Goal: Task Accomplishment & Management: Contribute content

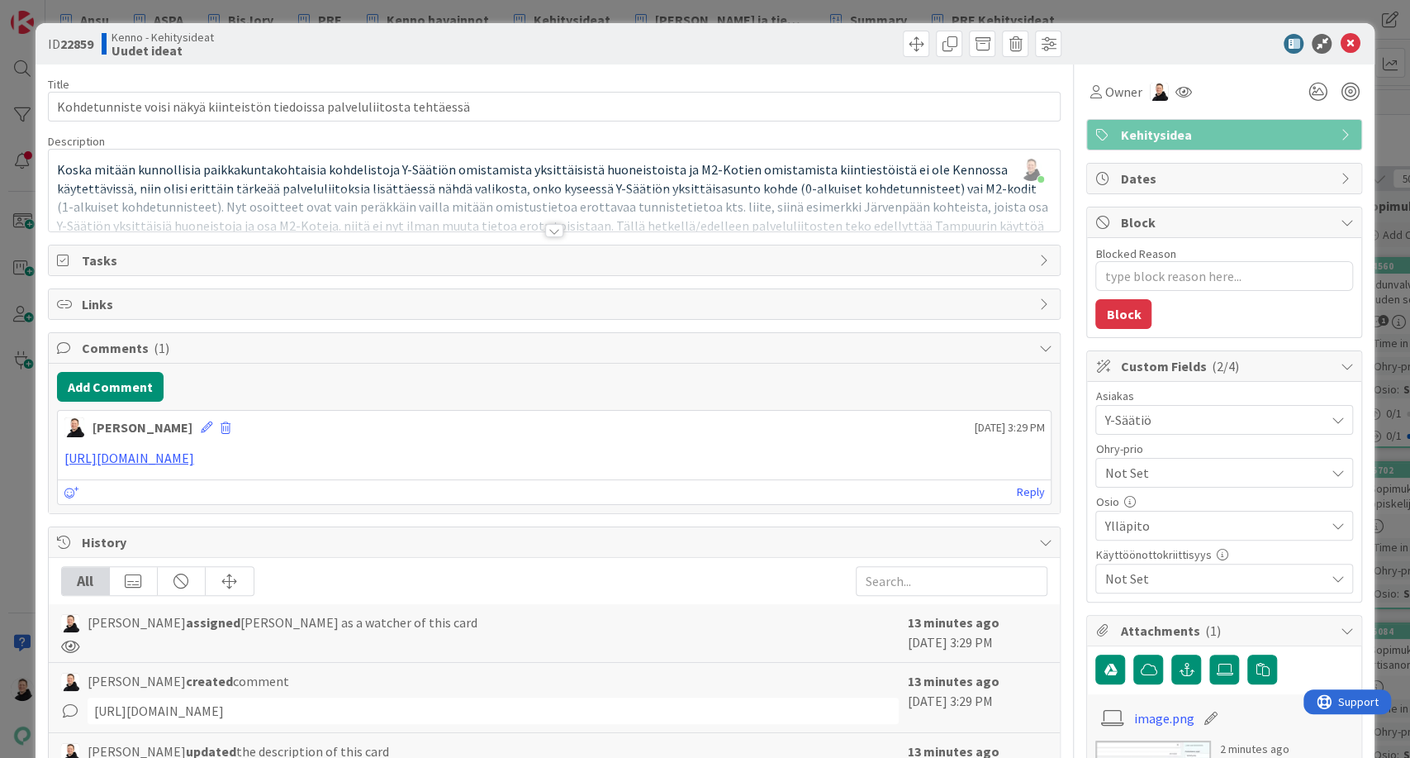
scroll to position [24321, 0]
click at [1340, 40] on icon at bounding box center [1350, 44] width 20 height 20
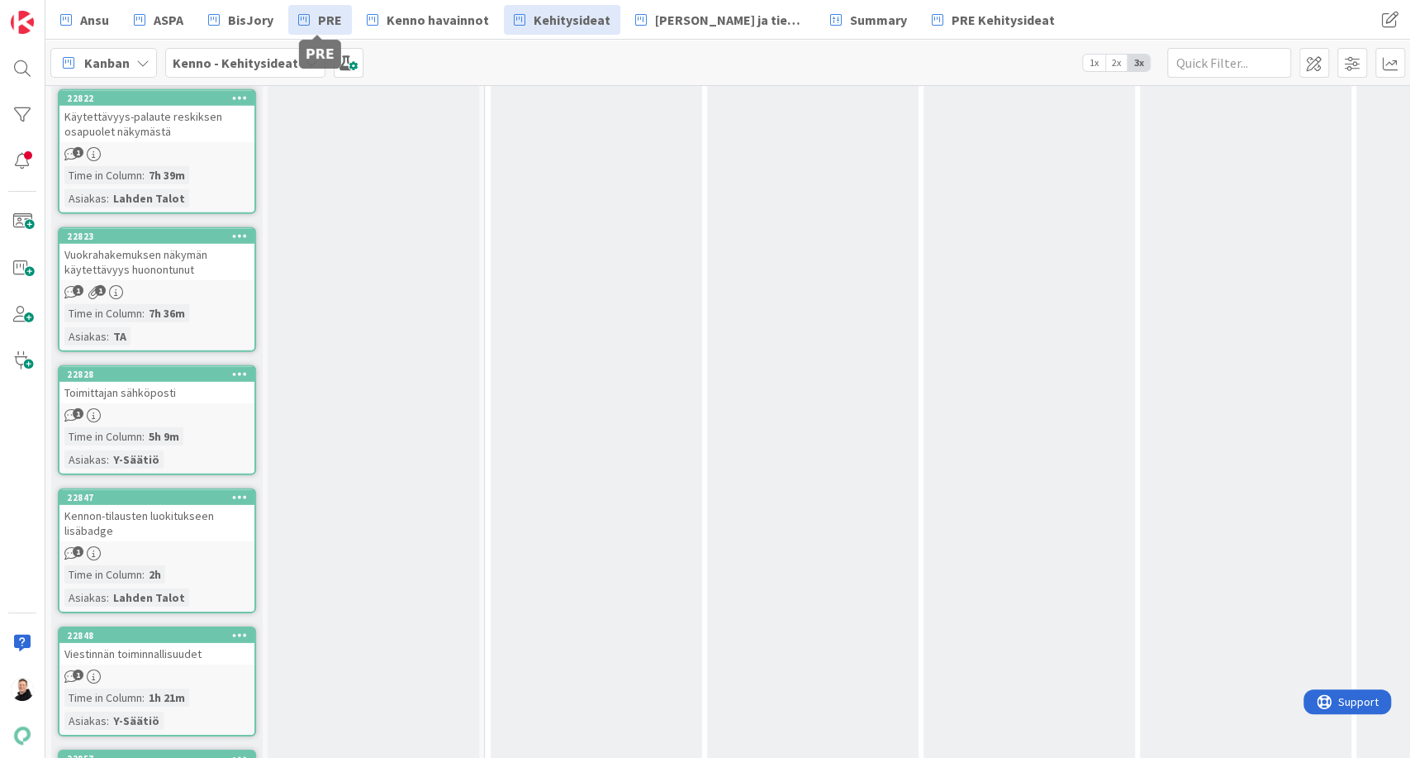
click at [331, 23] on span "PRE" at bounding box center [330, 20] width 24 height 20
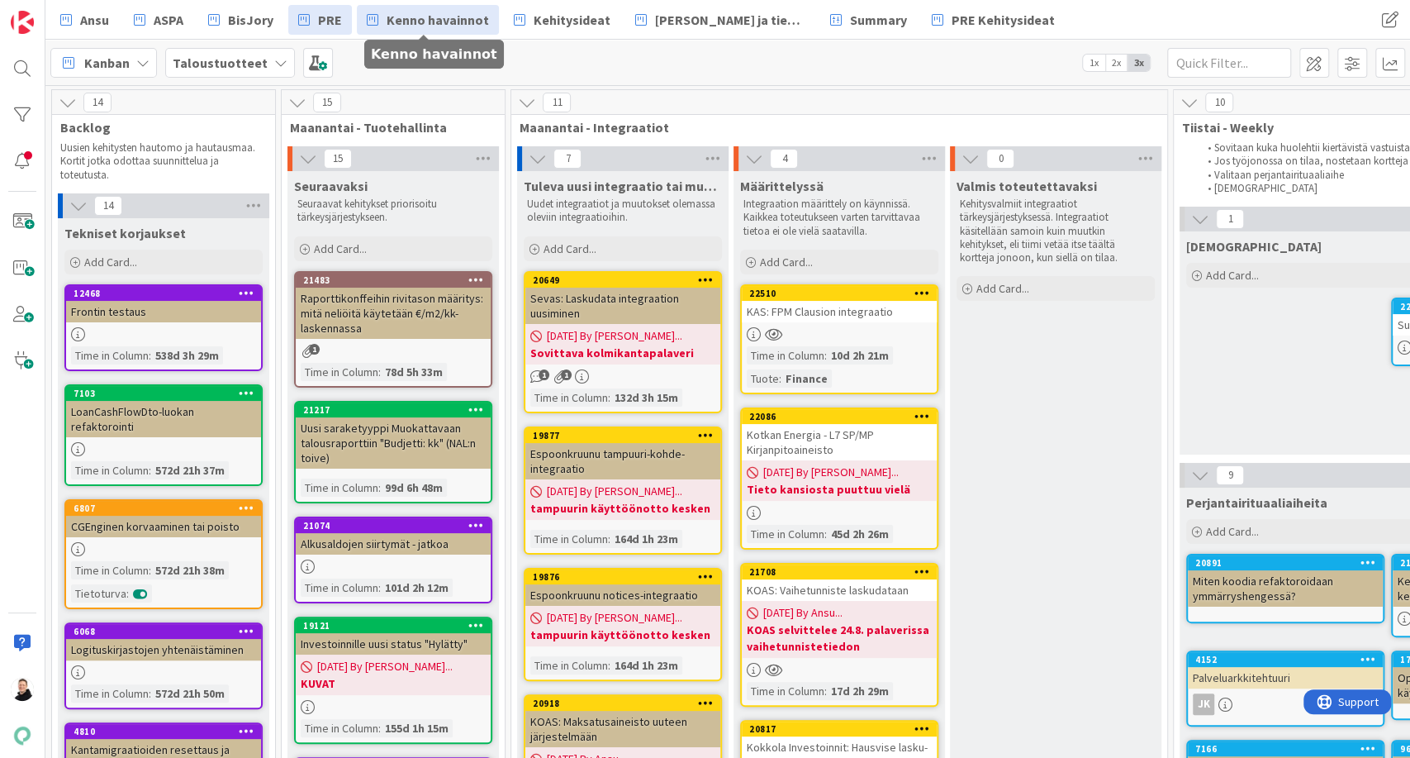
click at [425, 19] on span "Kenno havainnot" at bounding box center [438, 20] width 102 height 20
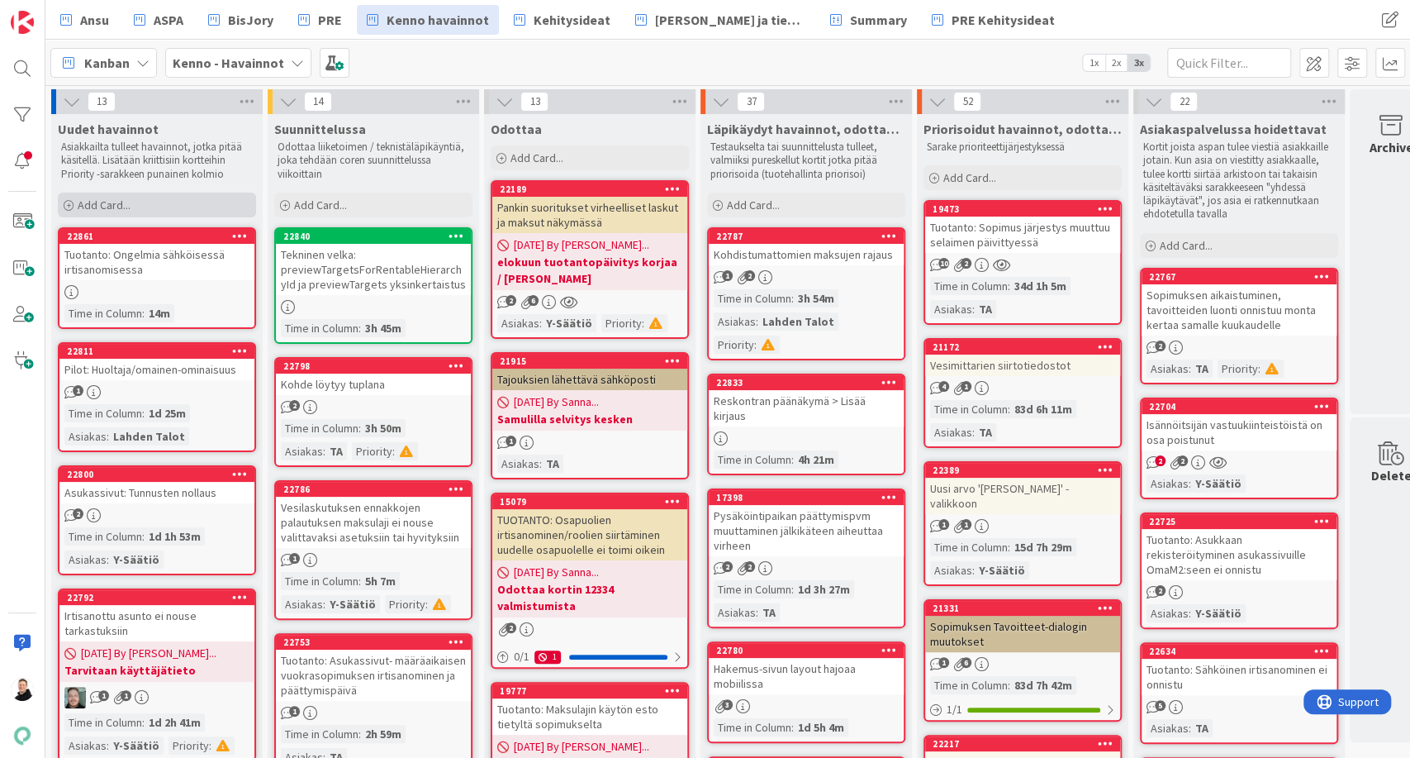
click at [82, 198] on span "Add Card..." at bounding box center [104, 204] width 53 height 15
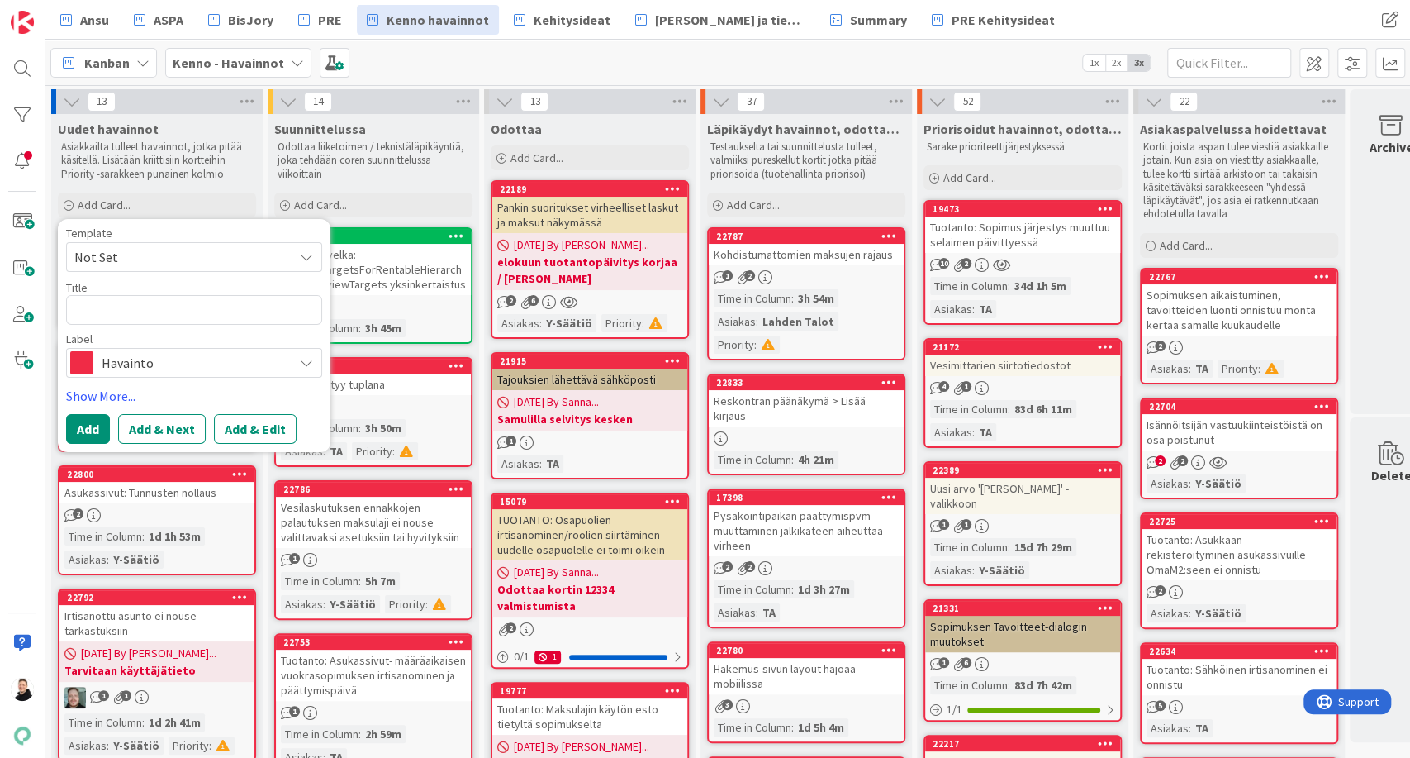
click at [192, 323] on textarea at bounding box center [194, 310] width 256 height 30
click at [264, 433] on button "Add & Edit" at bounding box center [255, 429] width 83 height 30
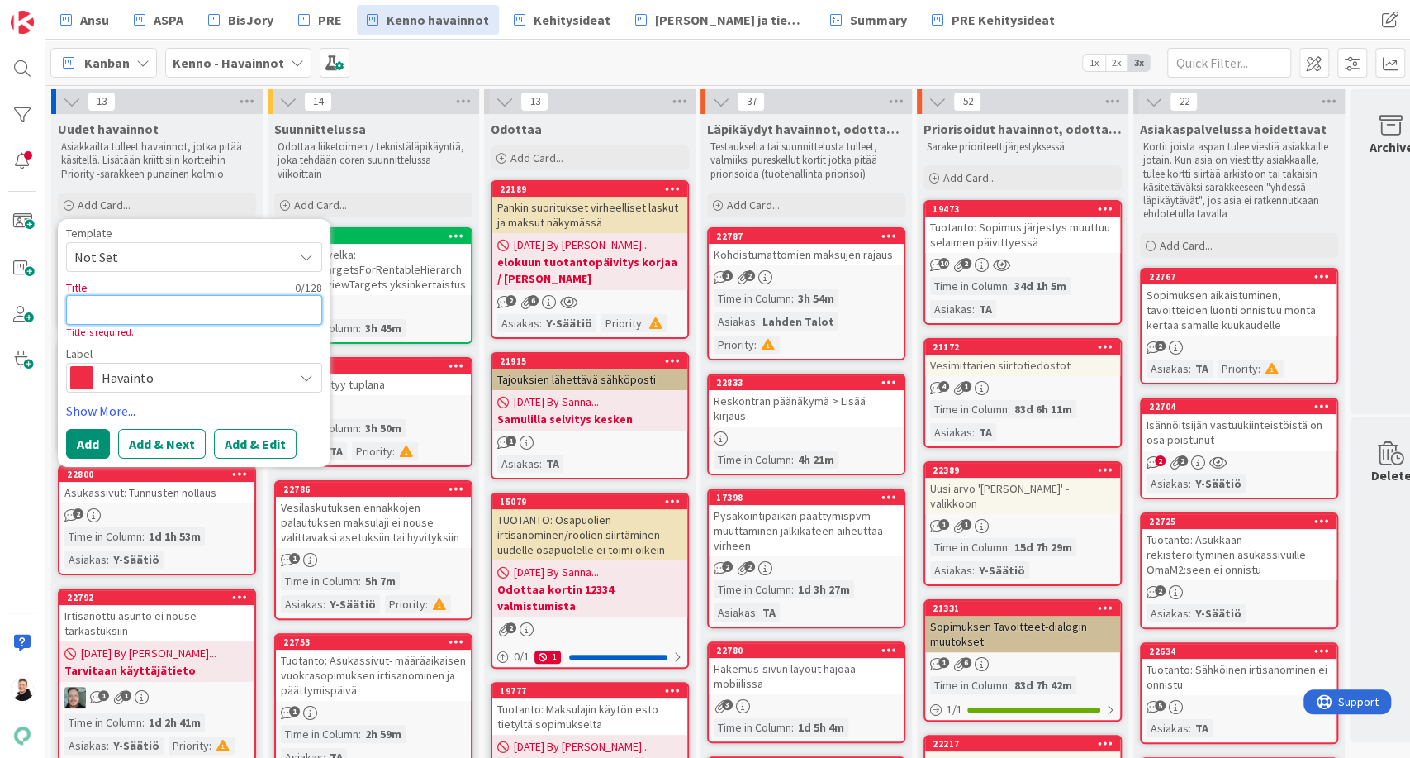
click at [126, 310] on textarea at bounding box center [194, 310] width 256 height 30
paste textarea "Lisäpalvelun päättäminen ei onnistu"
type textarea "x"
type textarea "Lisäpalvelun päättäminen ei onnistu"
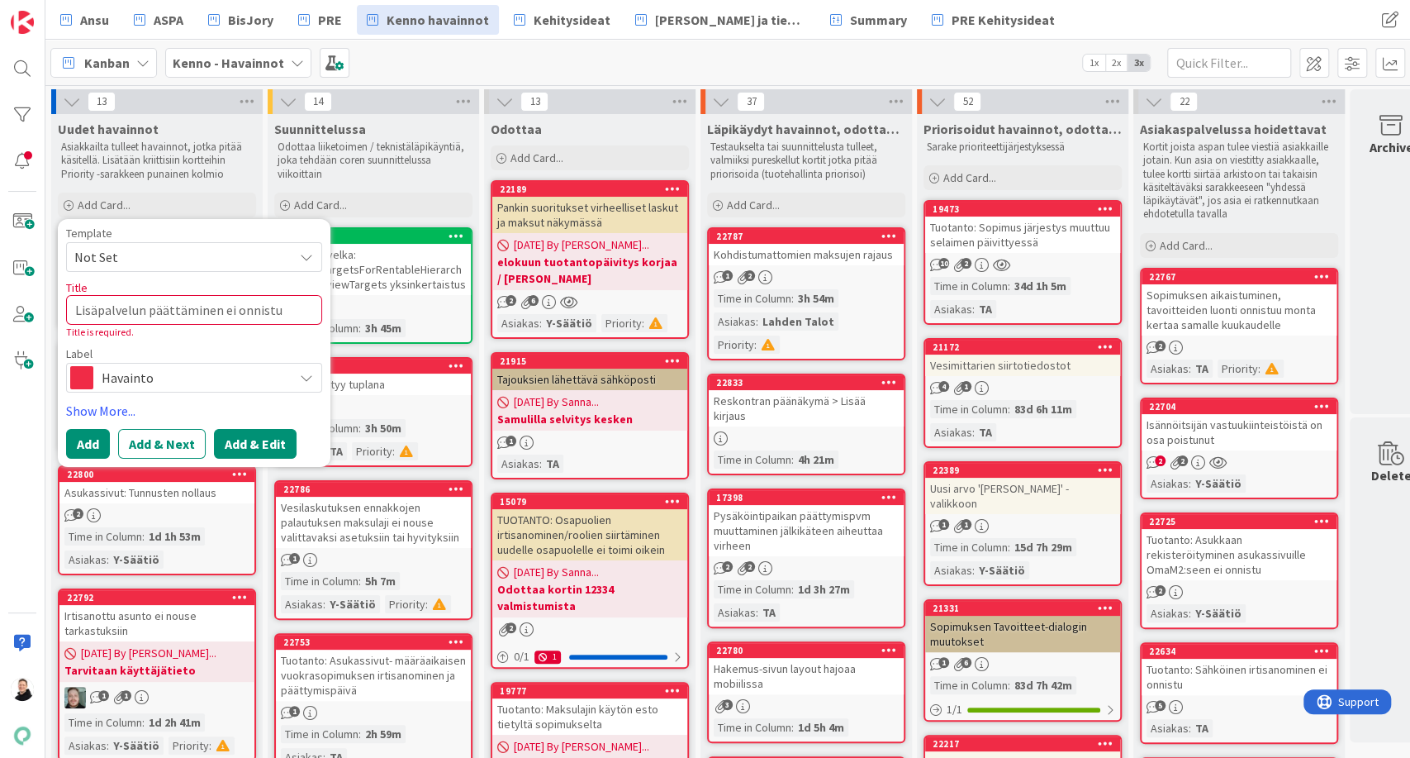
click at [259, 444] on button "Add & Edit" at bounding box center [255, 444] width 83 height 30
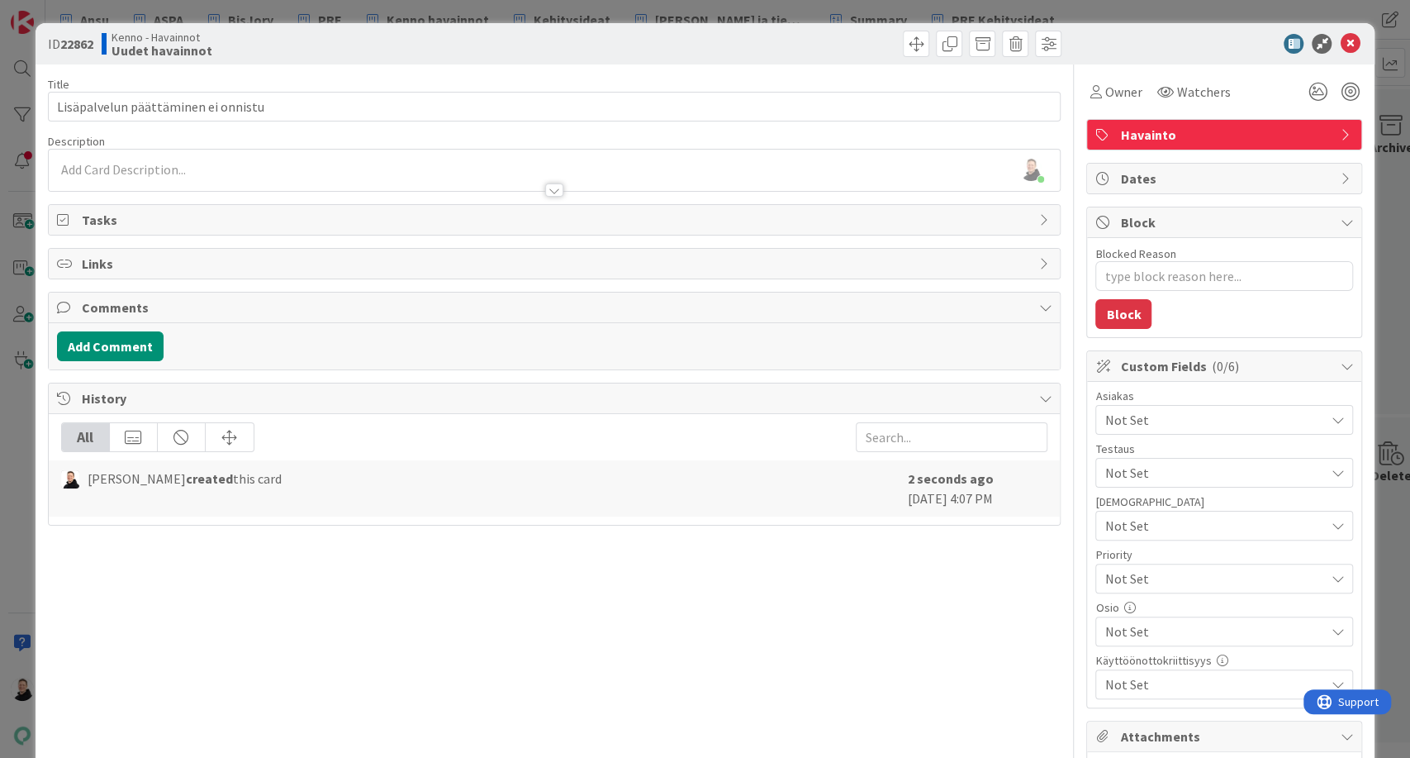
click at [126, 167] on div "[PERSON_NAME] just joined" at bounding box center [555, 170] width 1012 height 41
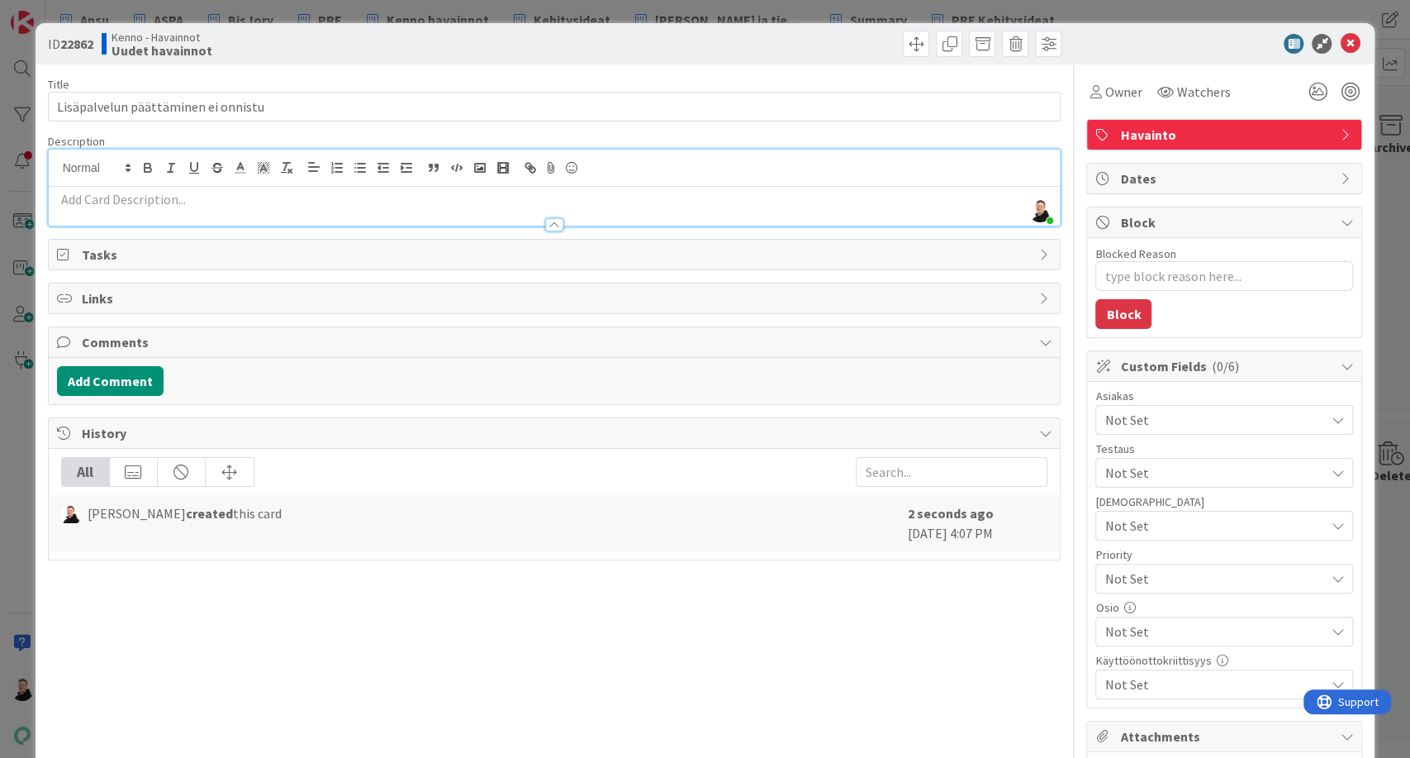
click at [85, 198] on p at bounding box center [554, 199] width 995 height 19
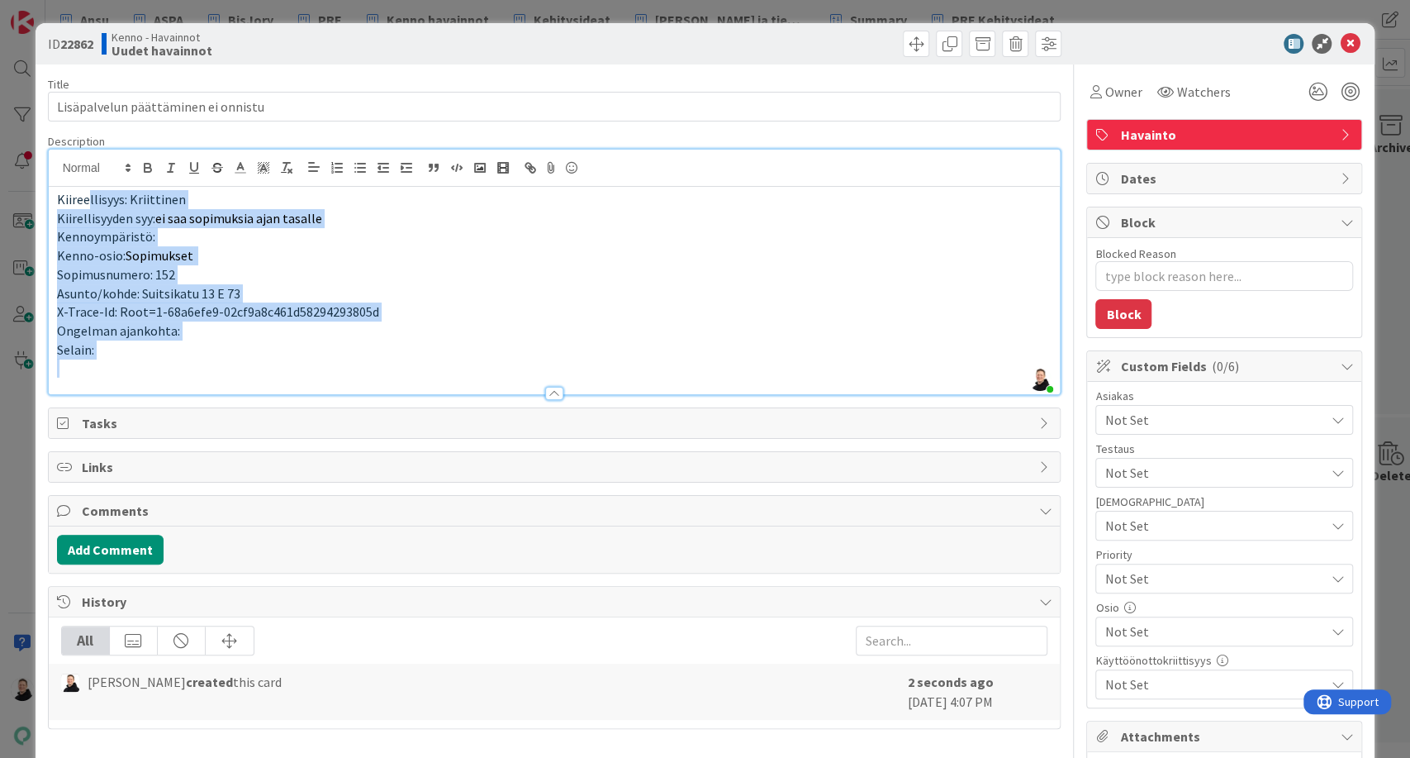
click at [85, 198] on span "Kiireellisyys: Kriittinen" at bounding box center [121, 199] width 129 height 17
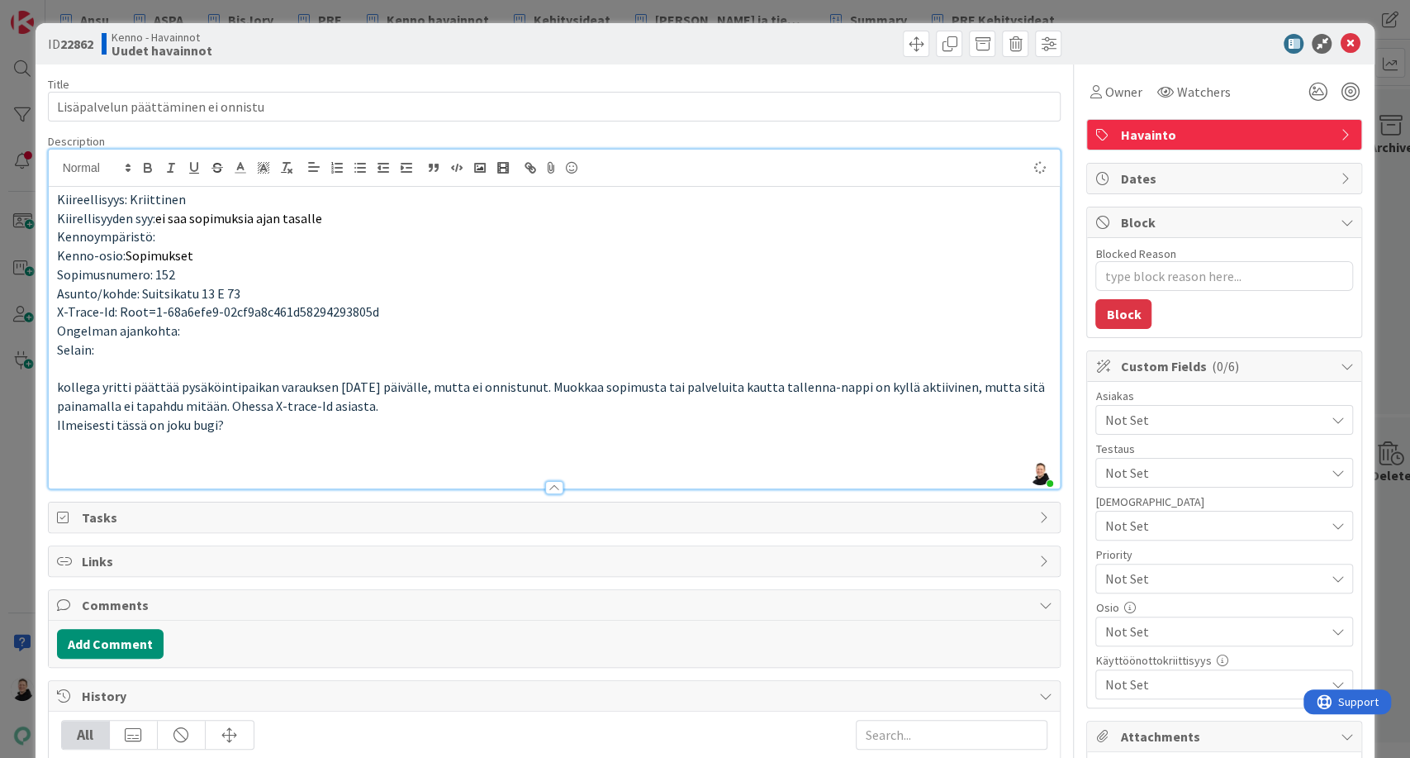
type textarea "x"
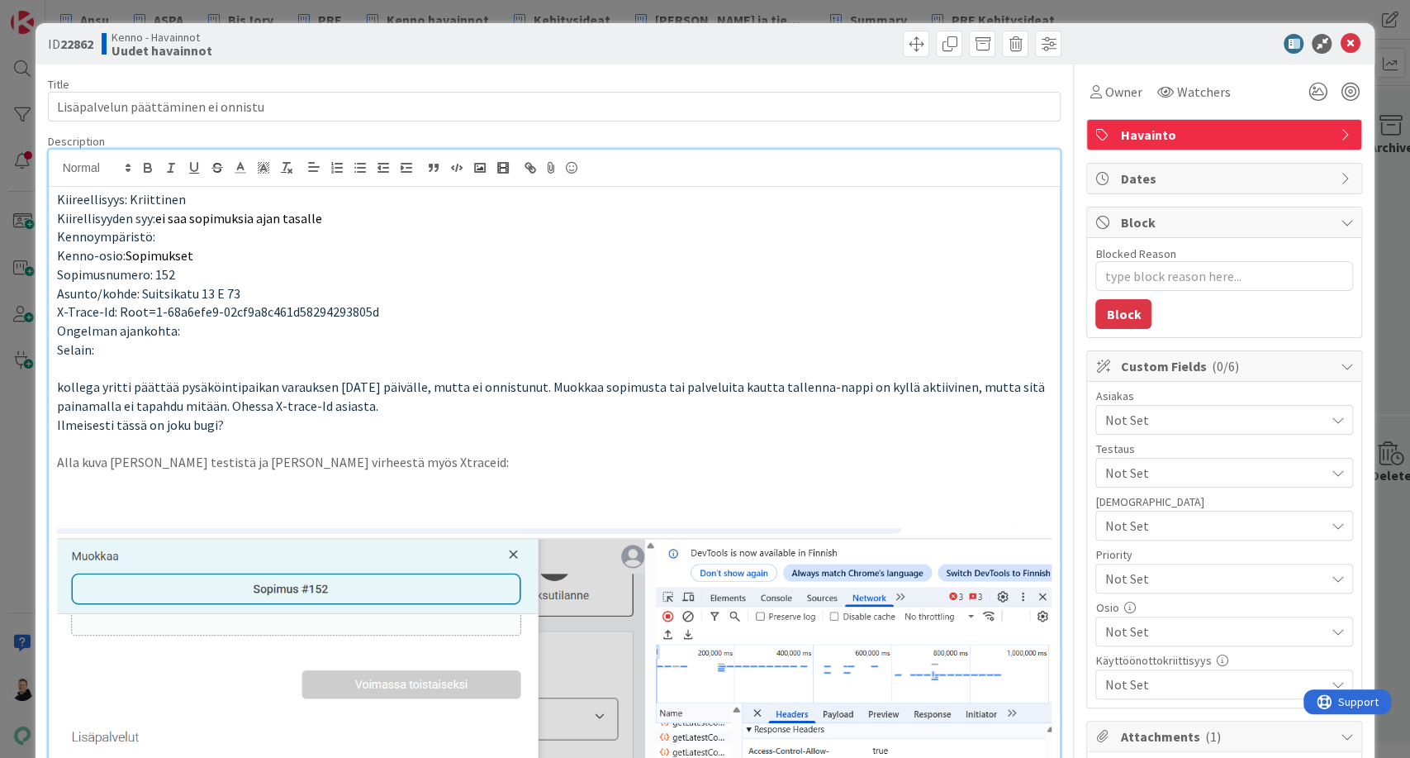
click at [86, 506] on p at bounding box center [554, 500] width 995 height 19
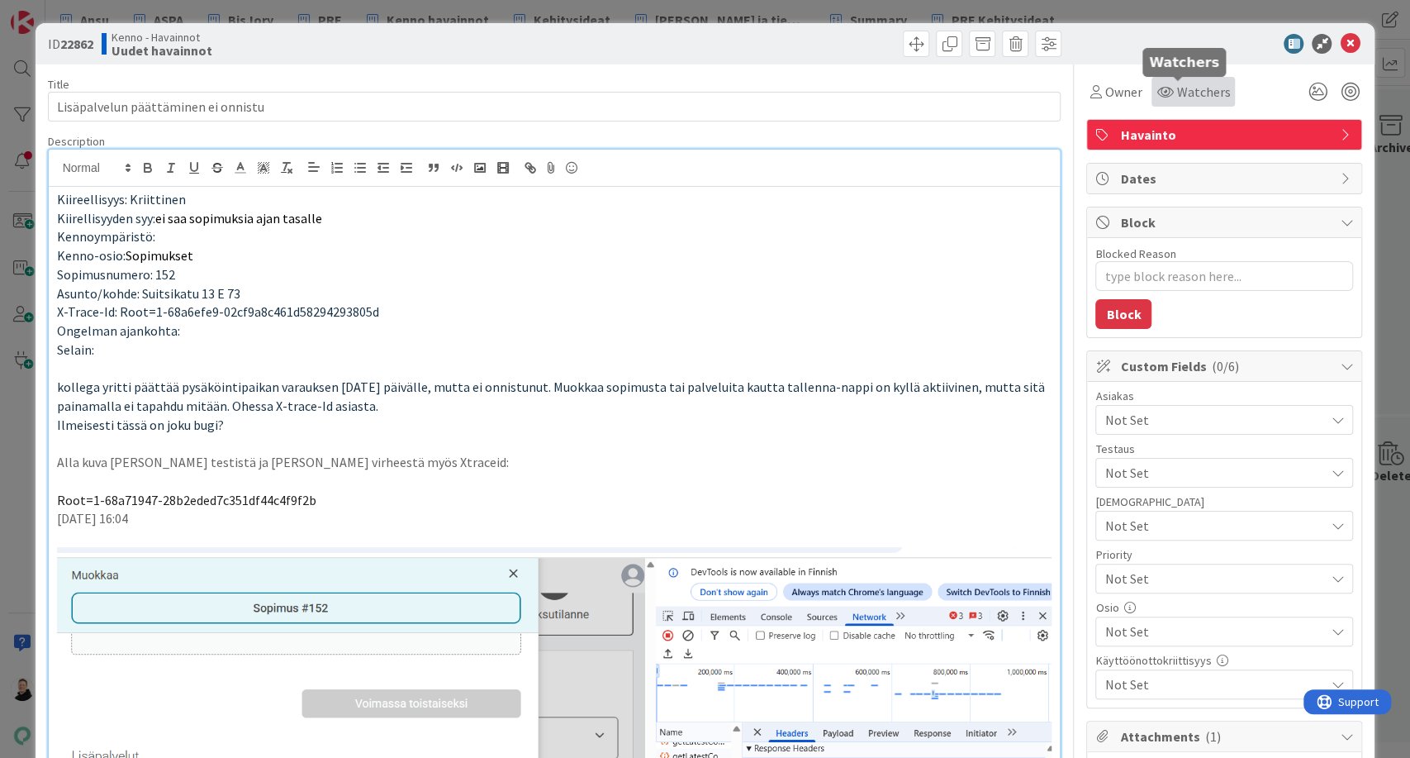
click at [1186, 89] on span "Watchers" at bounding box center [1203, 92] width 54 height 20
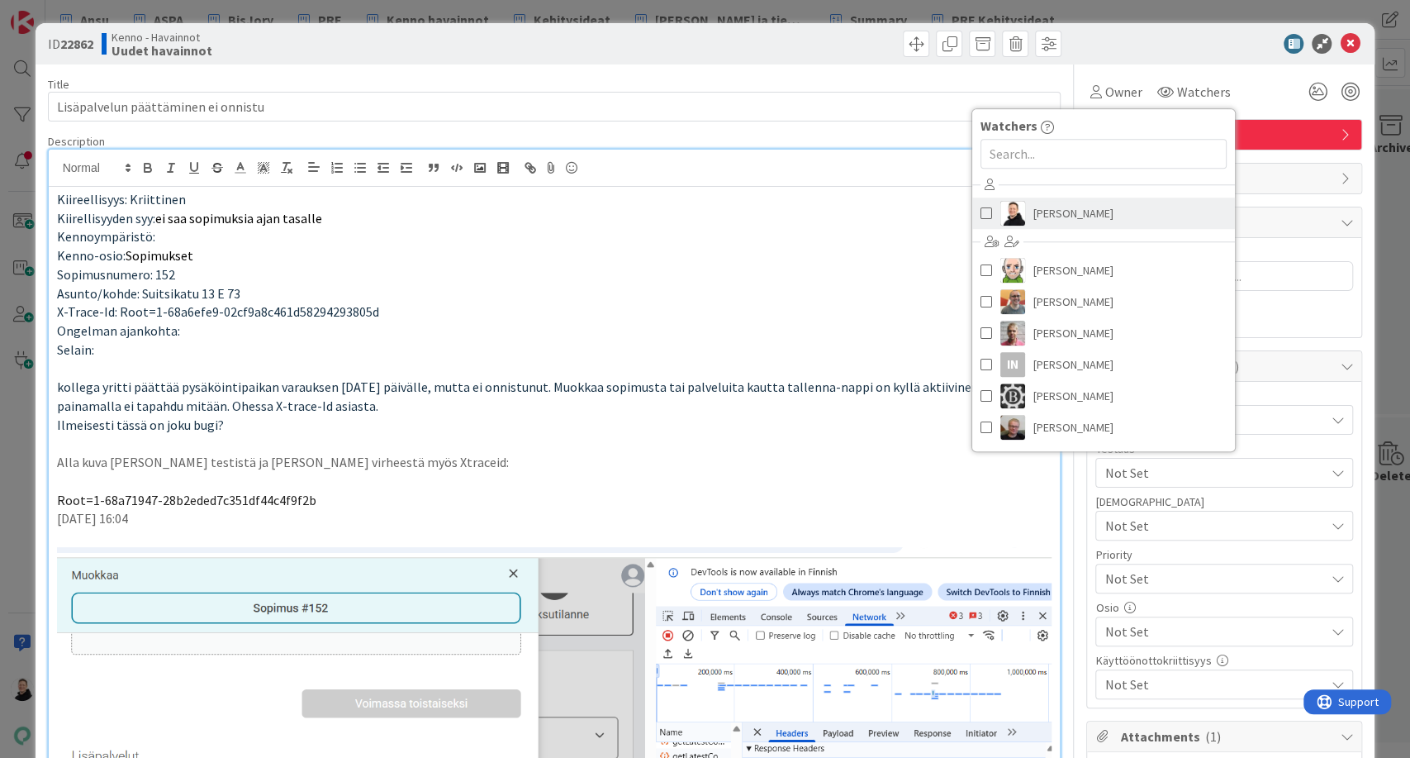
click at [1054, 215] on span "[PERSON_NAME]" at bounding box center [1073, 213] width 80 height 25
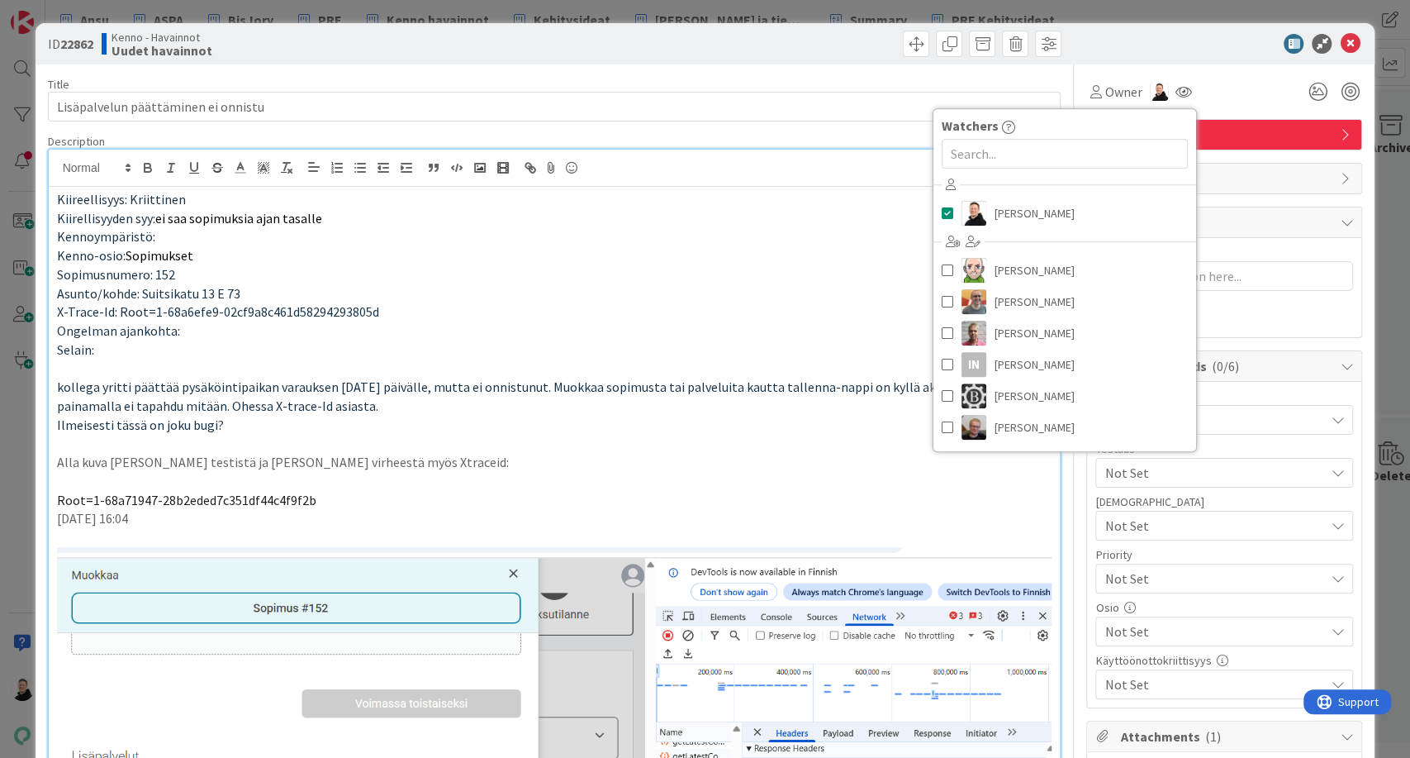
click at [672, 453] on p "Alla kuva [PERSON_NAME] testistä ja [PERSON_NAME] virheestä myös Xtraceid:" at bounding box center [554, 462] width 995 height 19
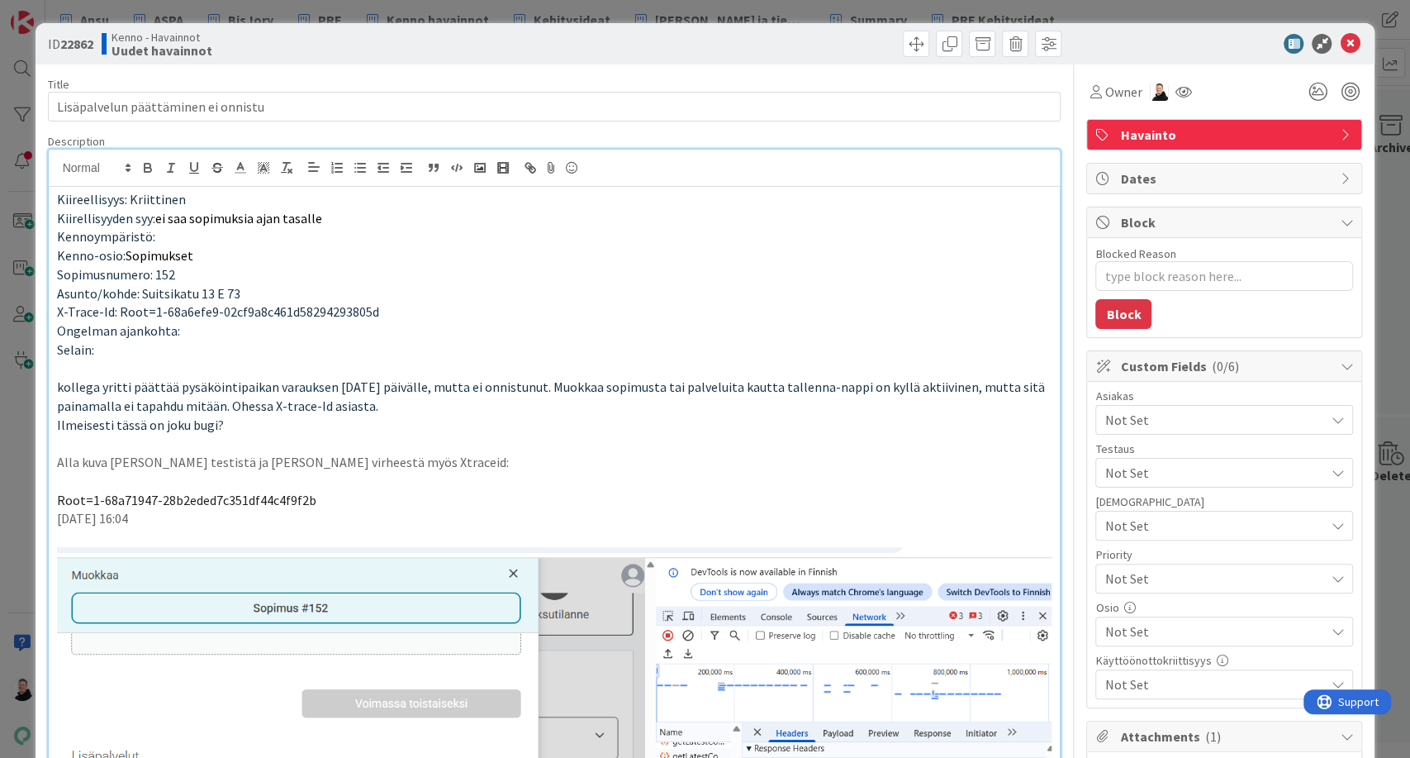
click at [1143, 416] on span "Not Set" at bounding box center [1215, 420] width 220 height 20
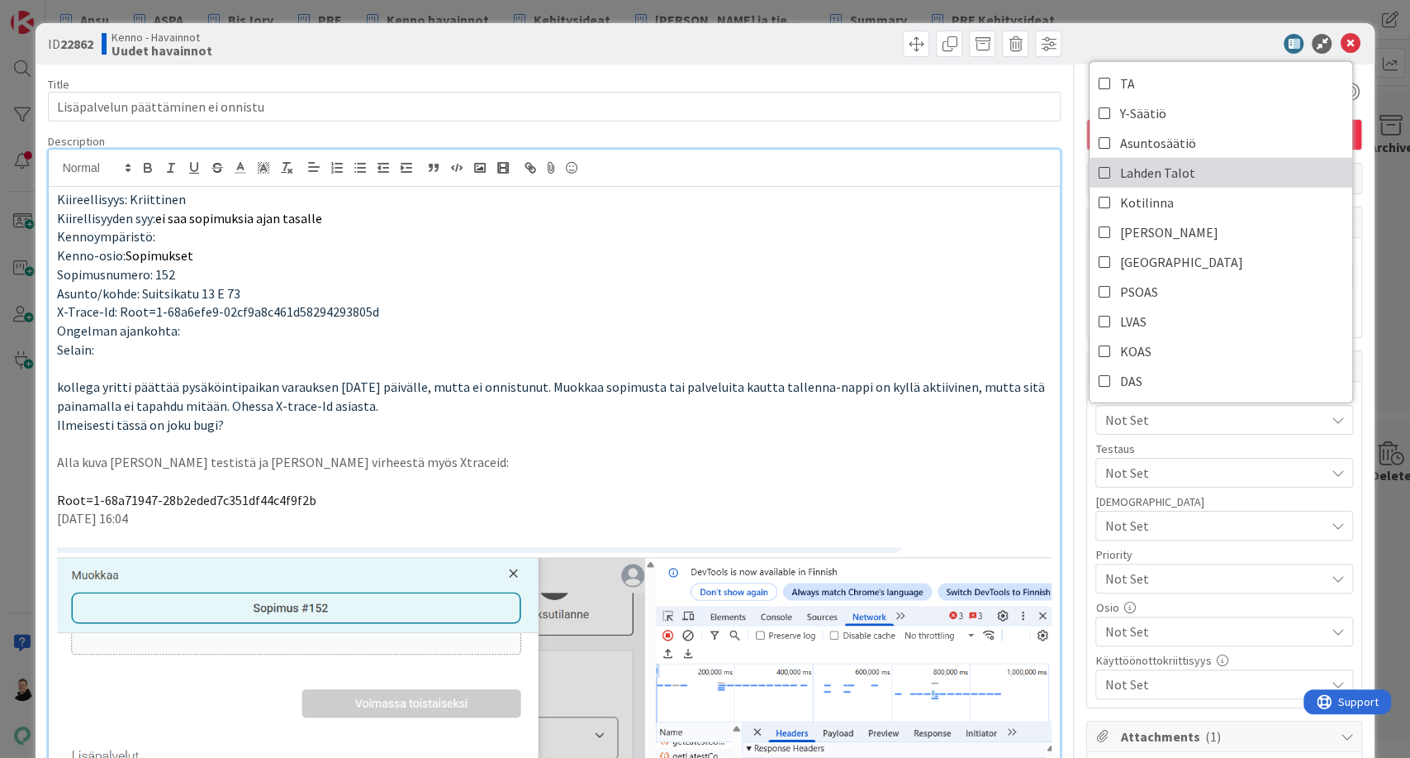
click at [1140, 176] on span "Lahden Talot" at bounding box center [1156, 172] width 75 height 25
click at [918, 341] on p "Selain:" at bounding box center [554, 349] width 995 height 19
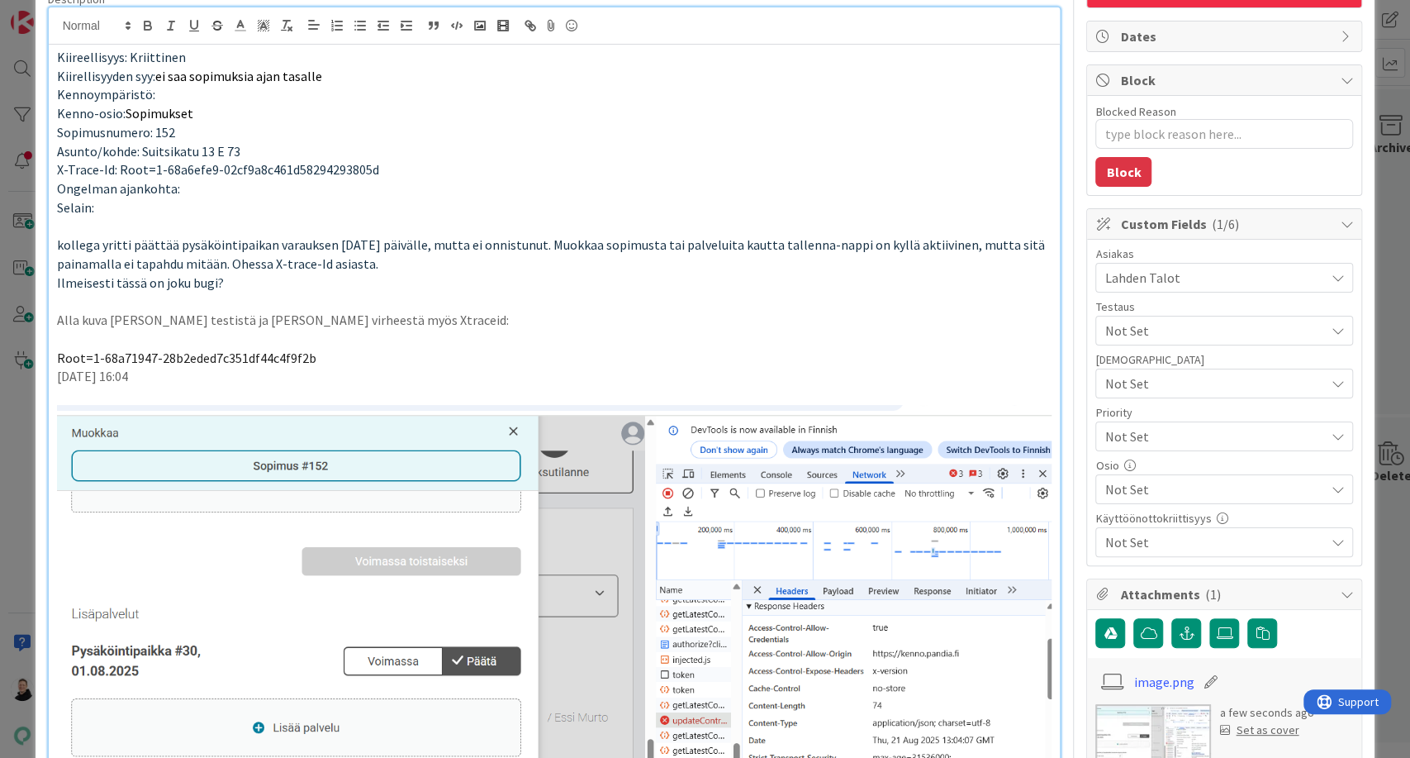
scroll to position [143, 0]
click at [1189, 437] on span "Not Set" at bounding box center [1210, 435] width 211 height 23
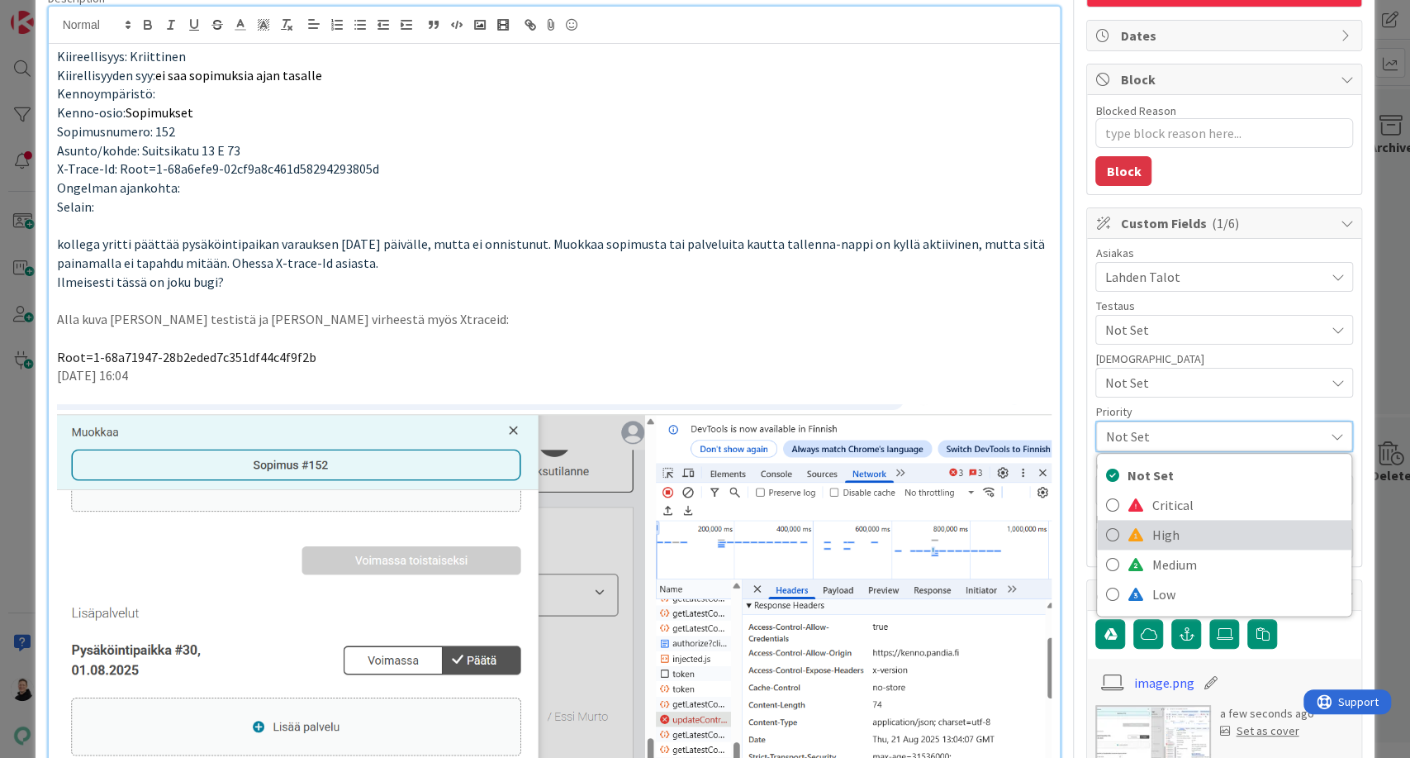
click at [1154, 522] on span "High" at bounding box center [1248, 534] width 192 height 25
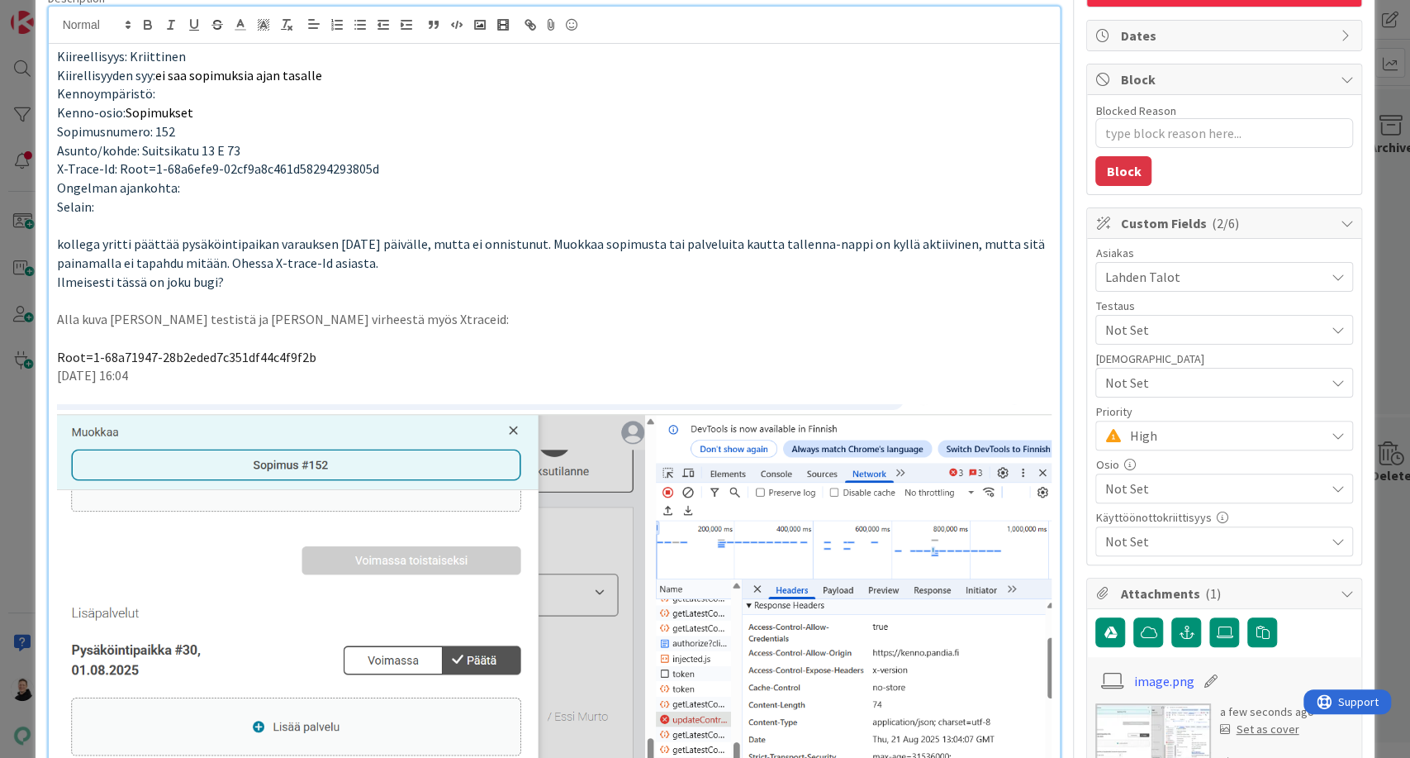
click at [965, 373] on p "[DATE] 16:04" at bounding box center [554, 375] width 995 height 19
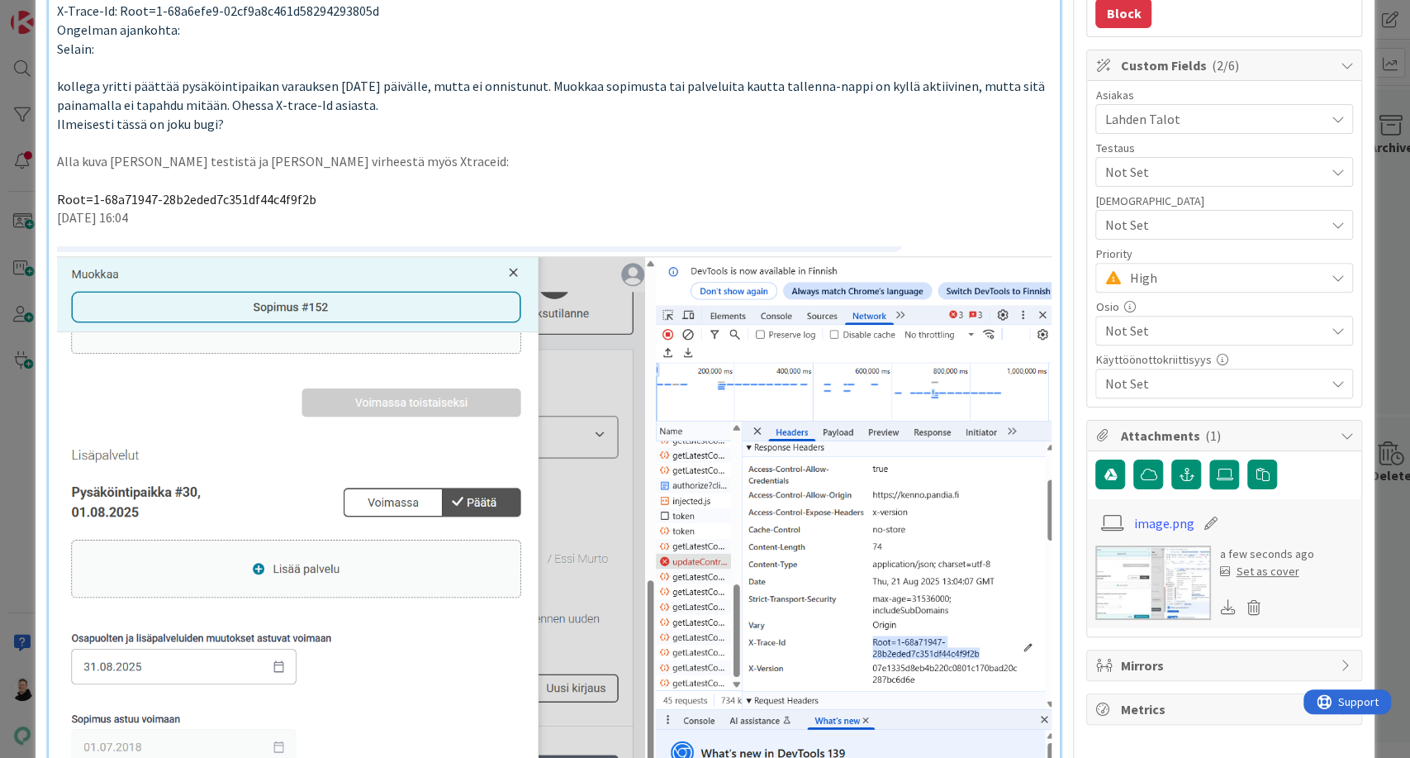
scroll to position [306, 0]
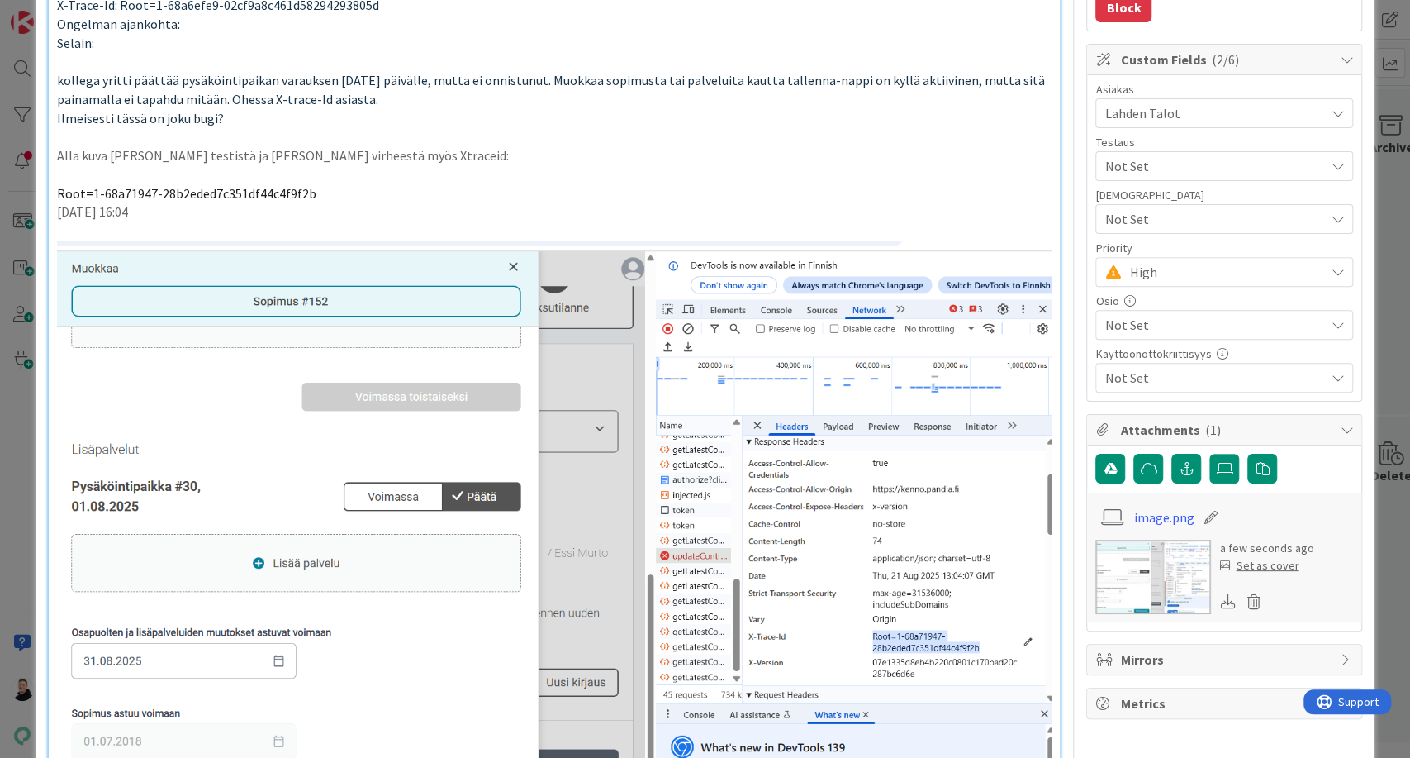
click at [1174, 325] on span "Not Set" at bounding box center [1215, 325] width 220 height 20
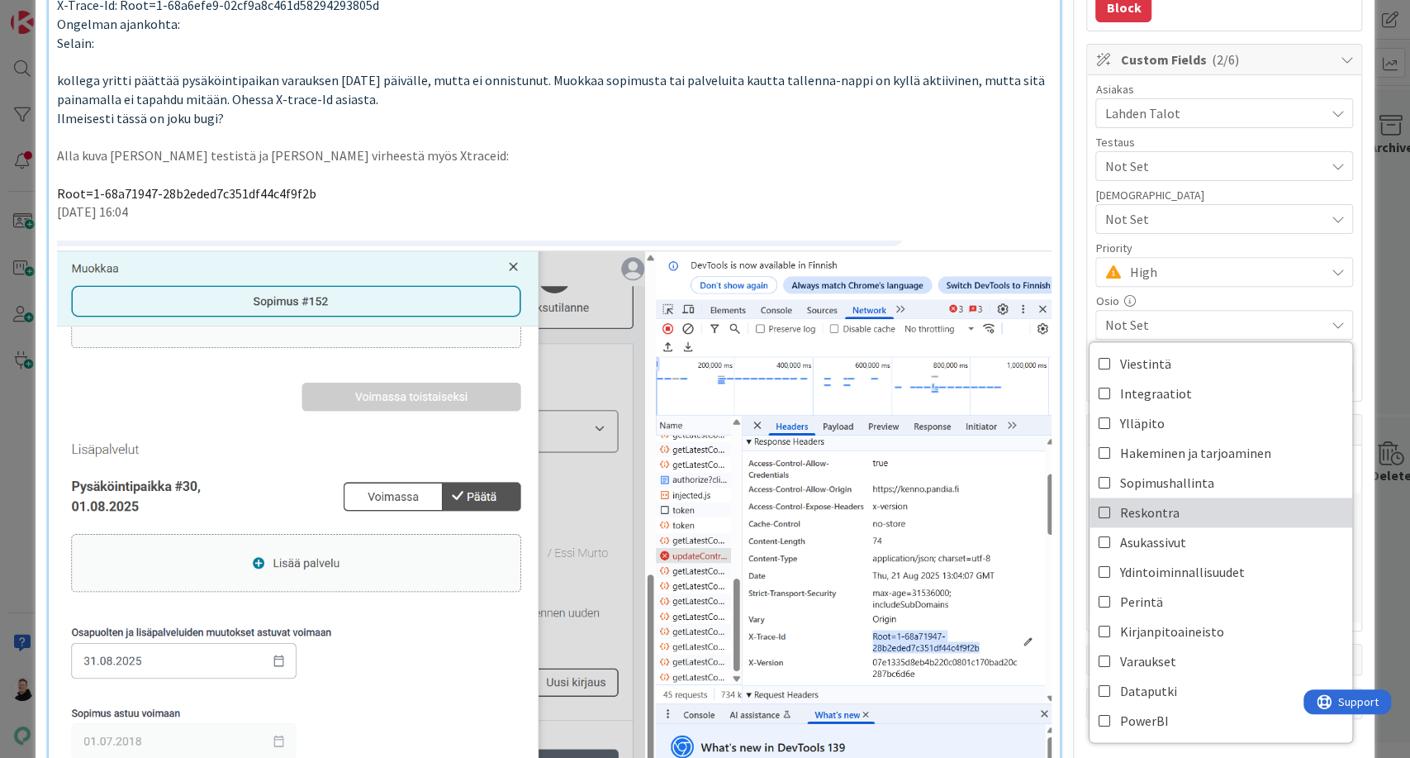
click at [1163, 521] on link "Reskontra" at bounding box center [1221, 512] width 263 height 30
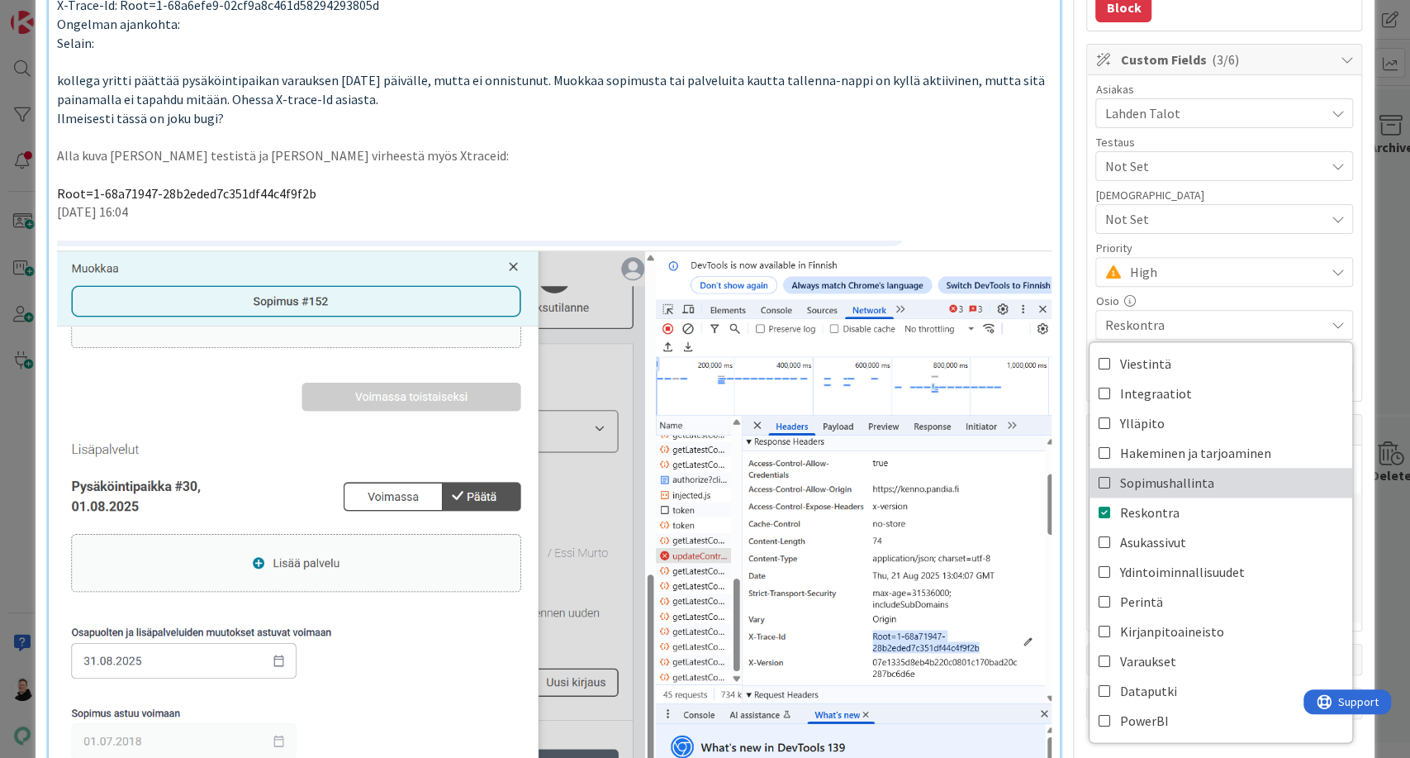
click at [1143, 484] on span "Sopimushallinta" at bounding box center [1166, 482] width 94 height 25
click at [1143, 497] on link "Reskontra" at bounding box center [1221, 512] width 263 height 30
click at [980, 190] on p "Root=1-68a71947-28b2eded7c351df44c4f9f2b" at bounding box center [554, 193] width 995 height 19
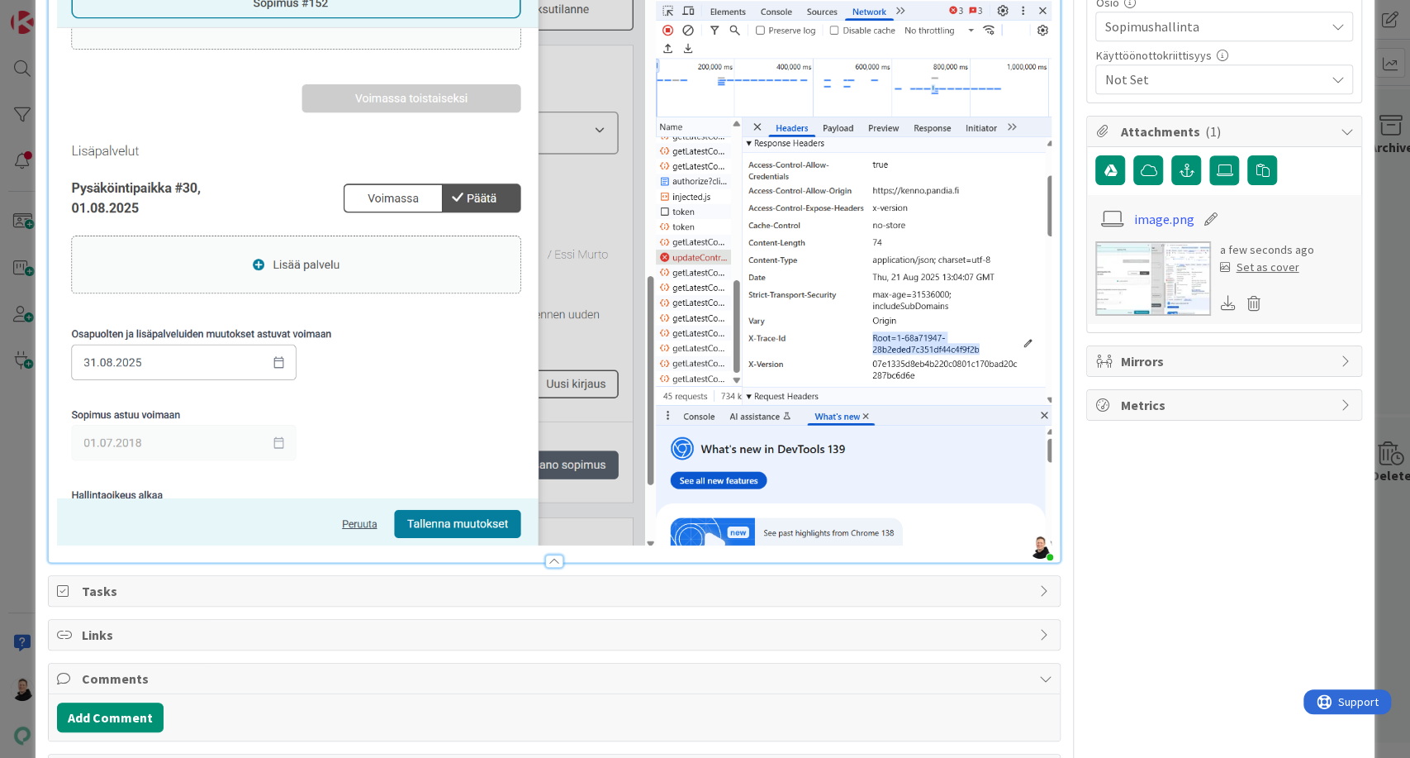
scroll to position [706, 0]
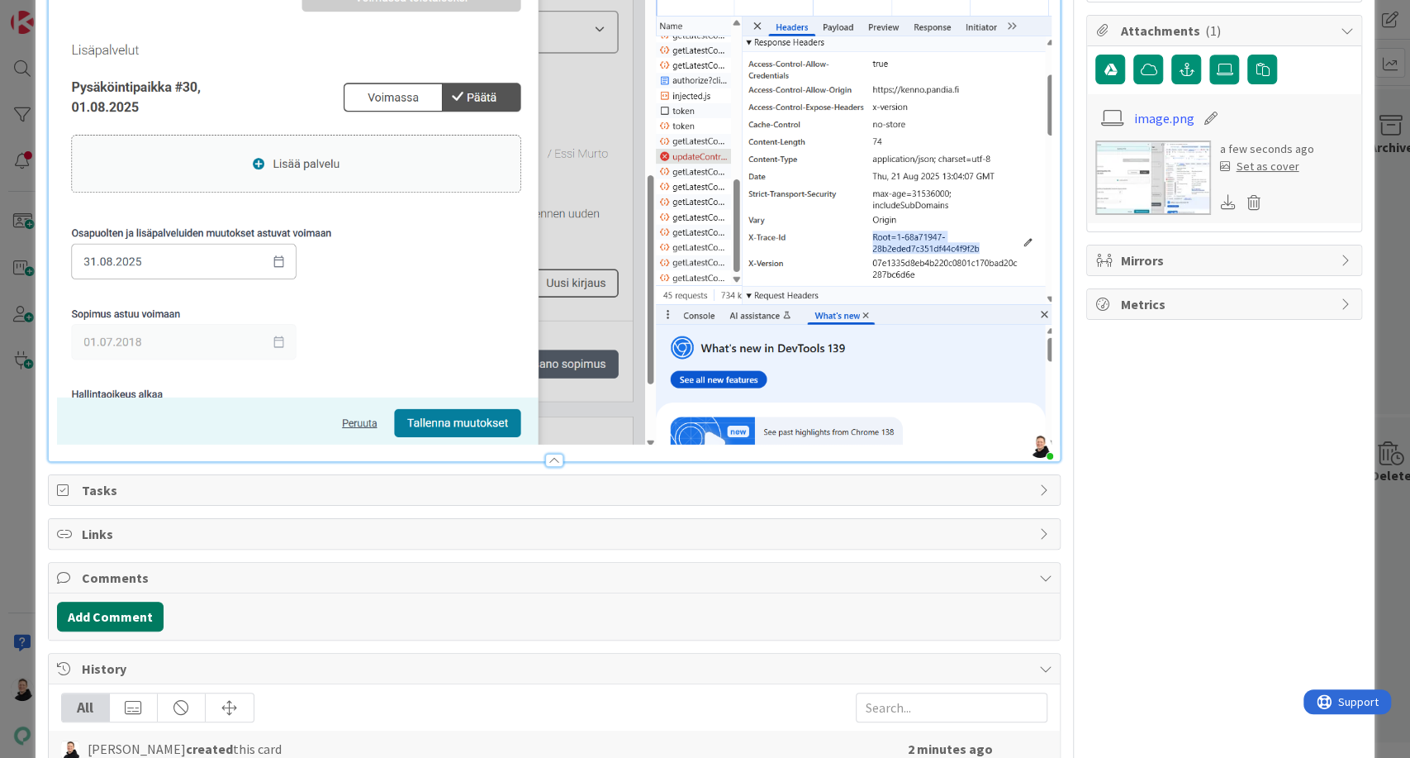
click at [119, 606] on button "Add Comment" at bounding box center [110, 616] width 107 height 30
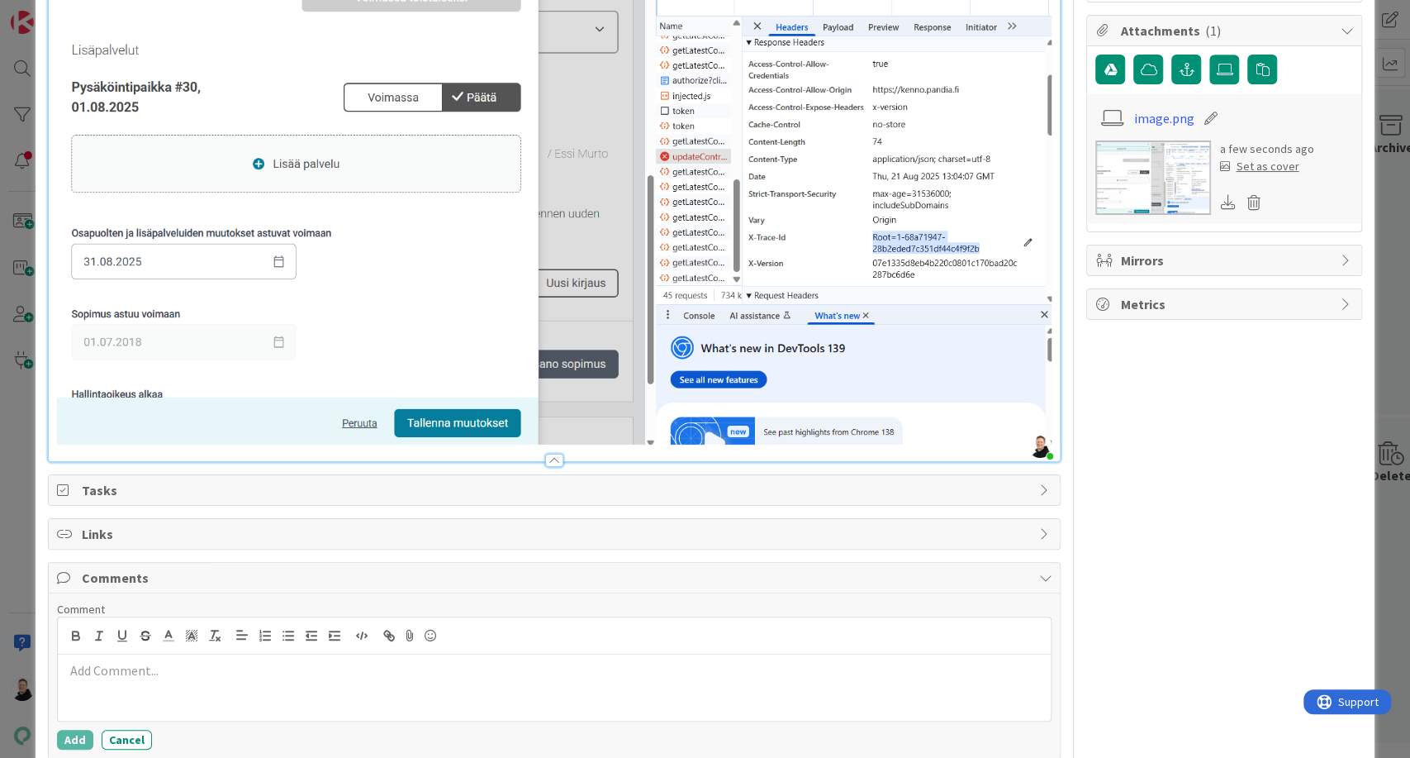
click at [101, 661] on p at bounding box center [554, 670] width 981 height 19
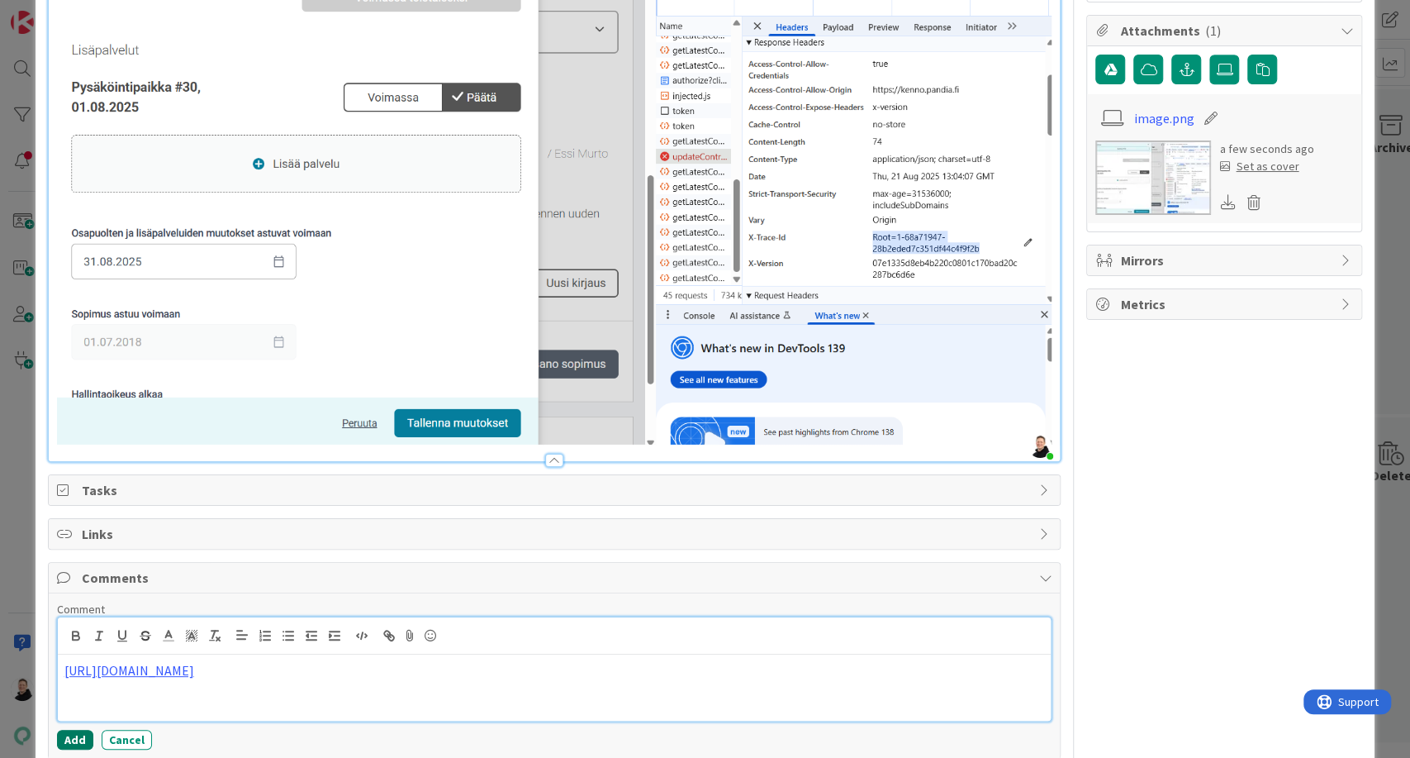
click at [68, 734] on button "Add" at bounding box center [75, 739] width 36 height 20
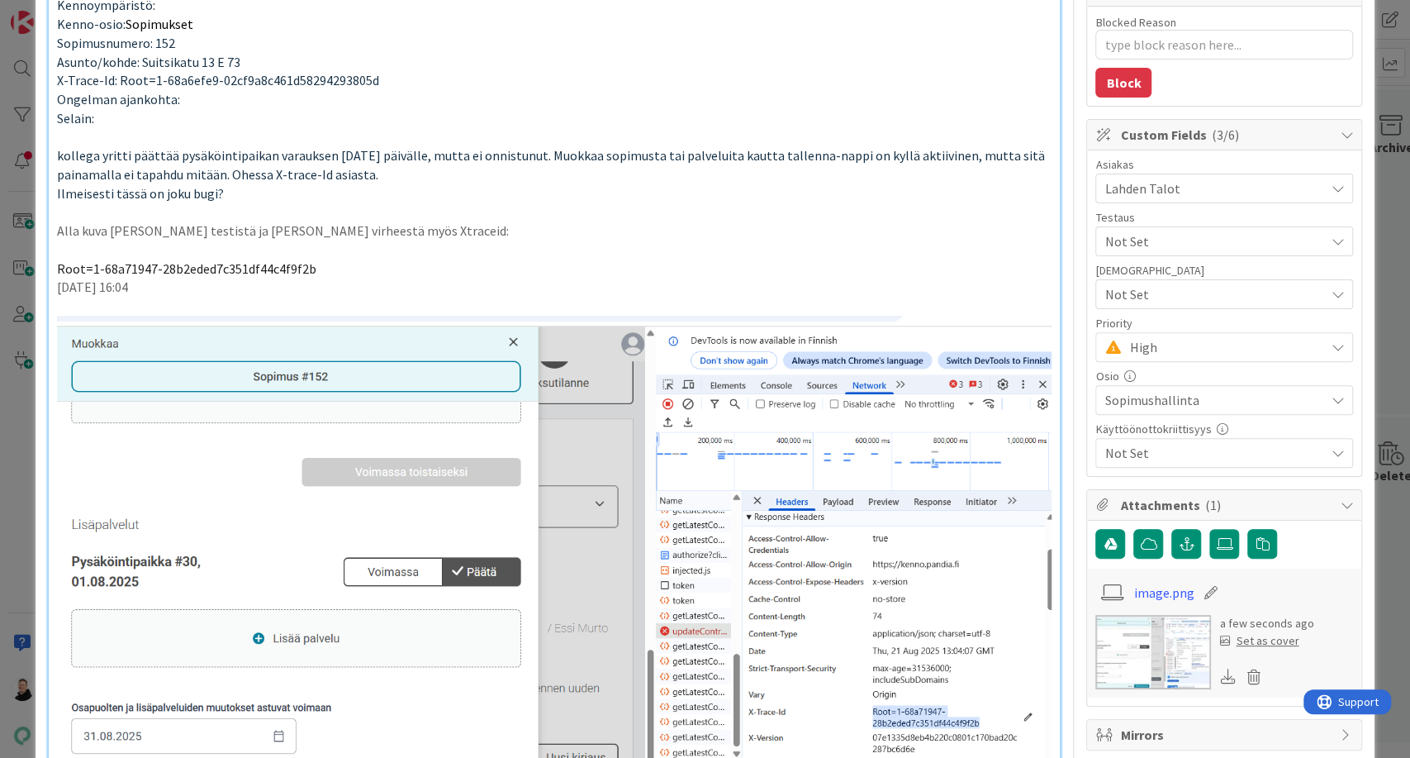
scroll to position [0, 0]
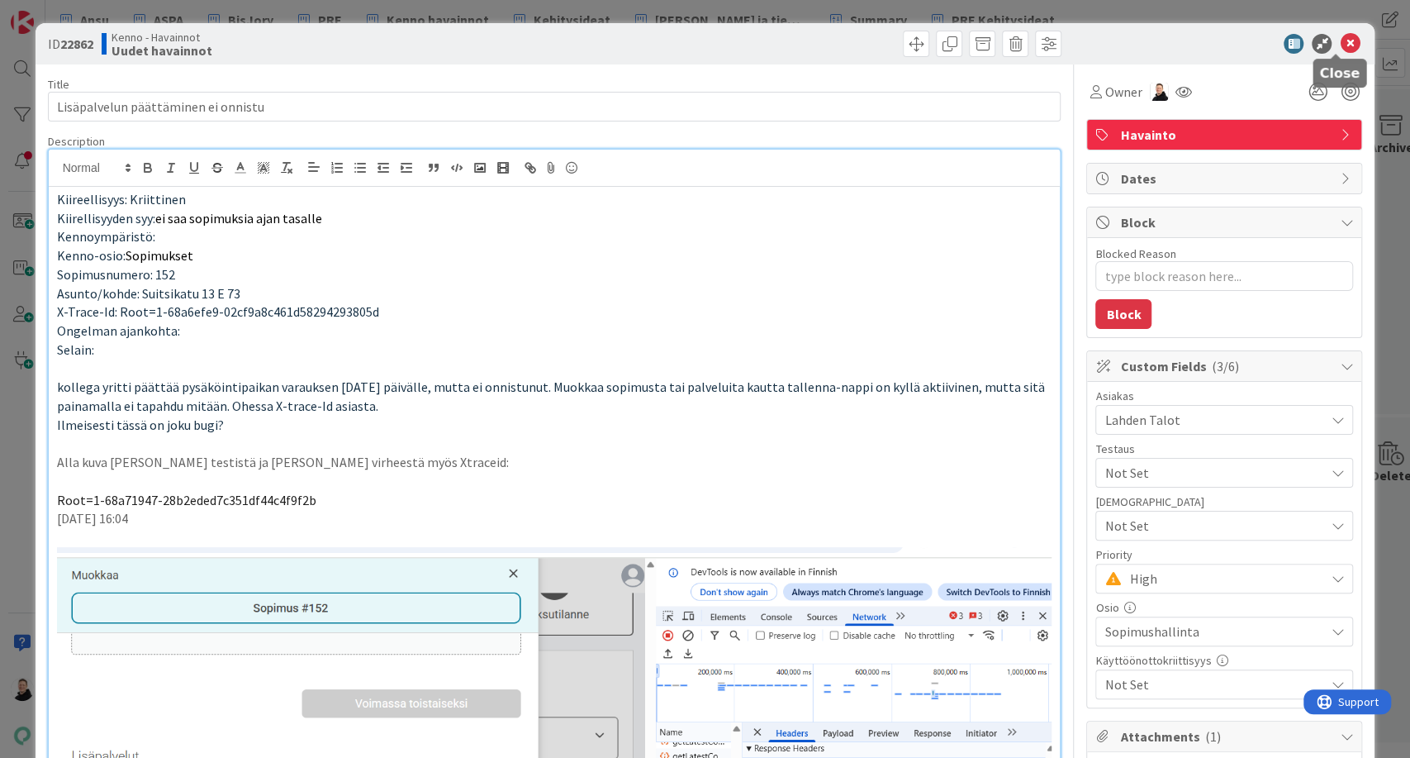
click at [1340, 46] on icon at bounding box center [1350, 44] width 20 height 20
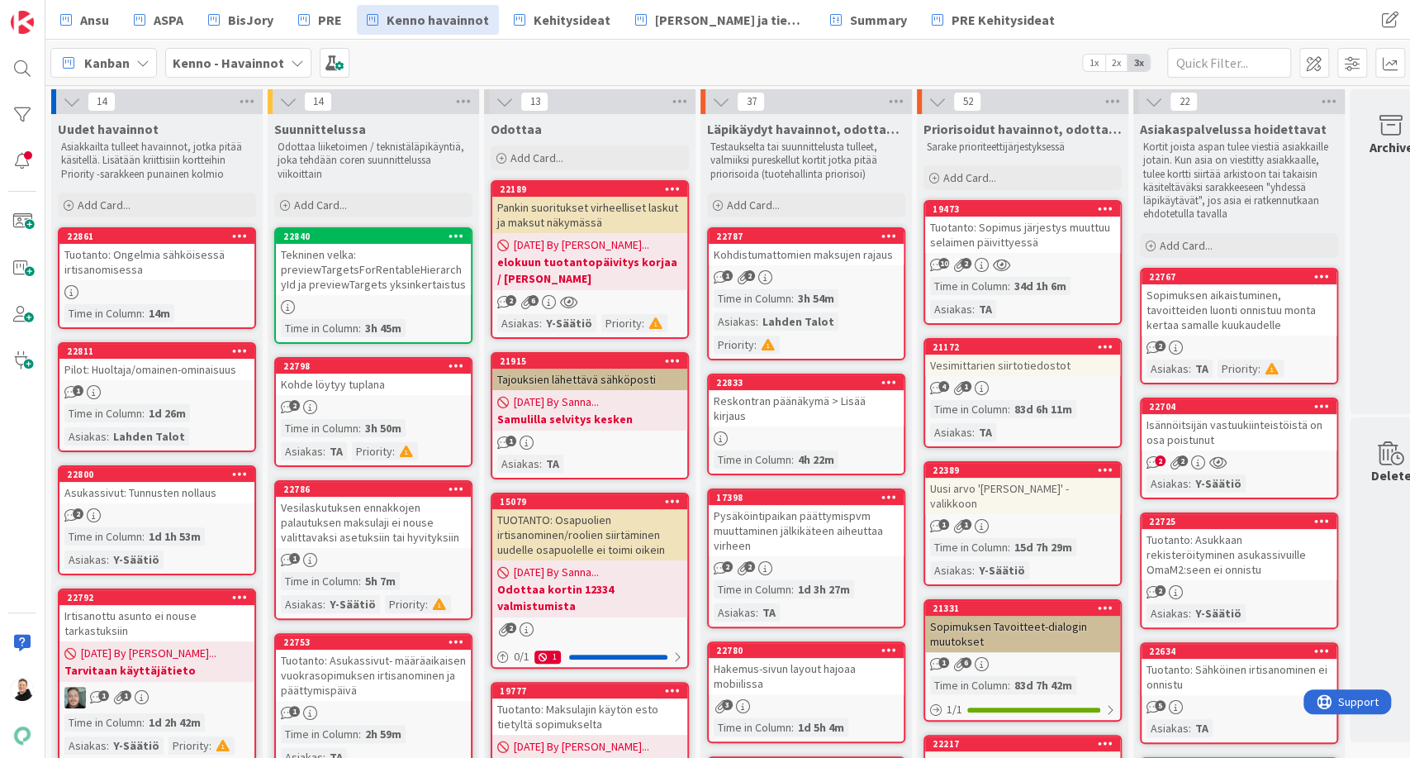
click at [116, 256] on div "Tuotanto: Ongelmia sähköisessä irtisanomisessa" at bounding box center [156, 262] width 195 height 36
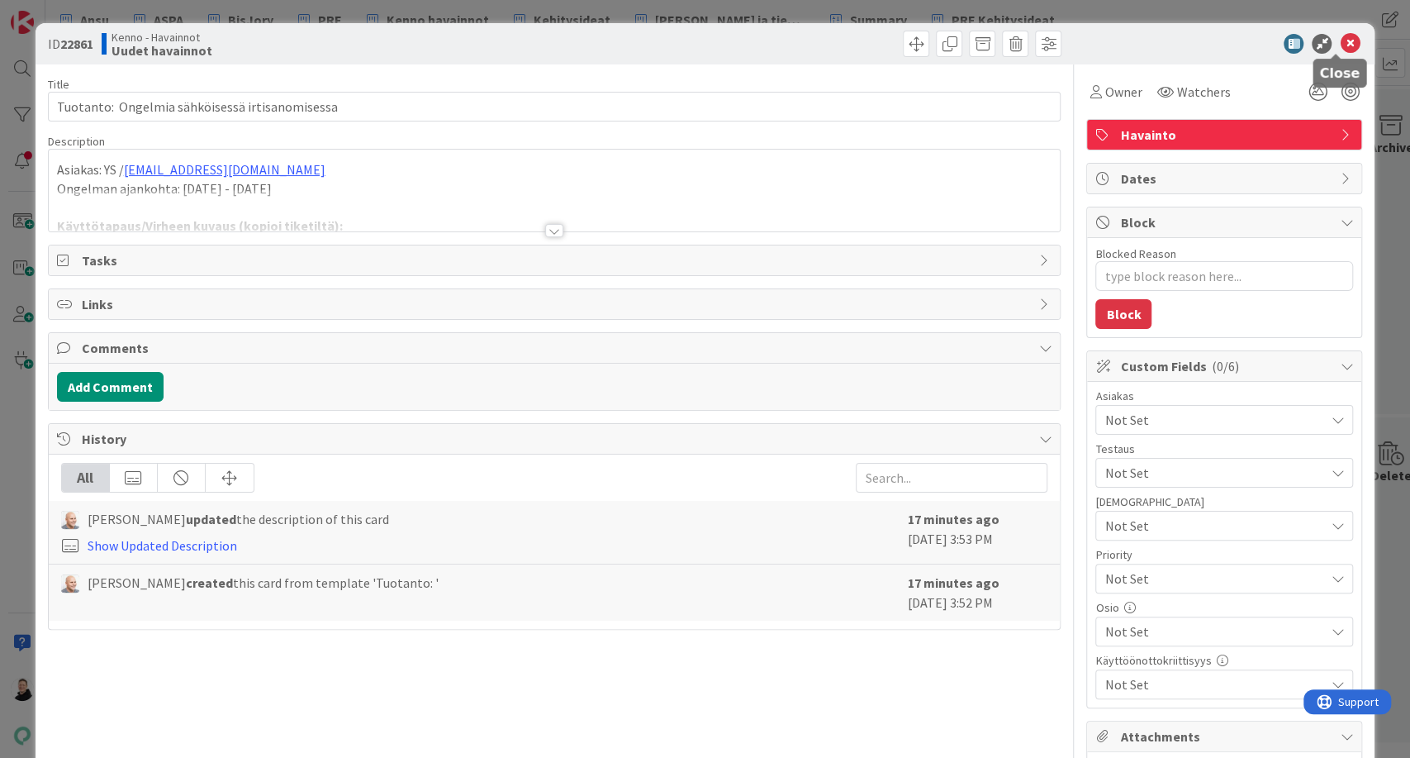
click at [1340, 42] on icon at bounding box center [1350, 44] width 20 height 20
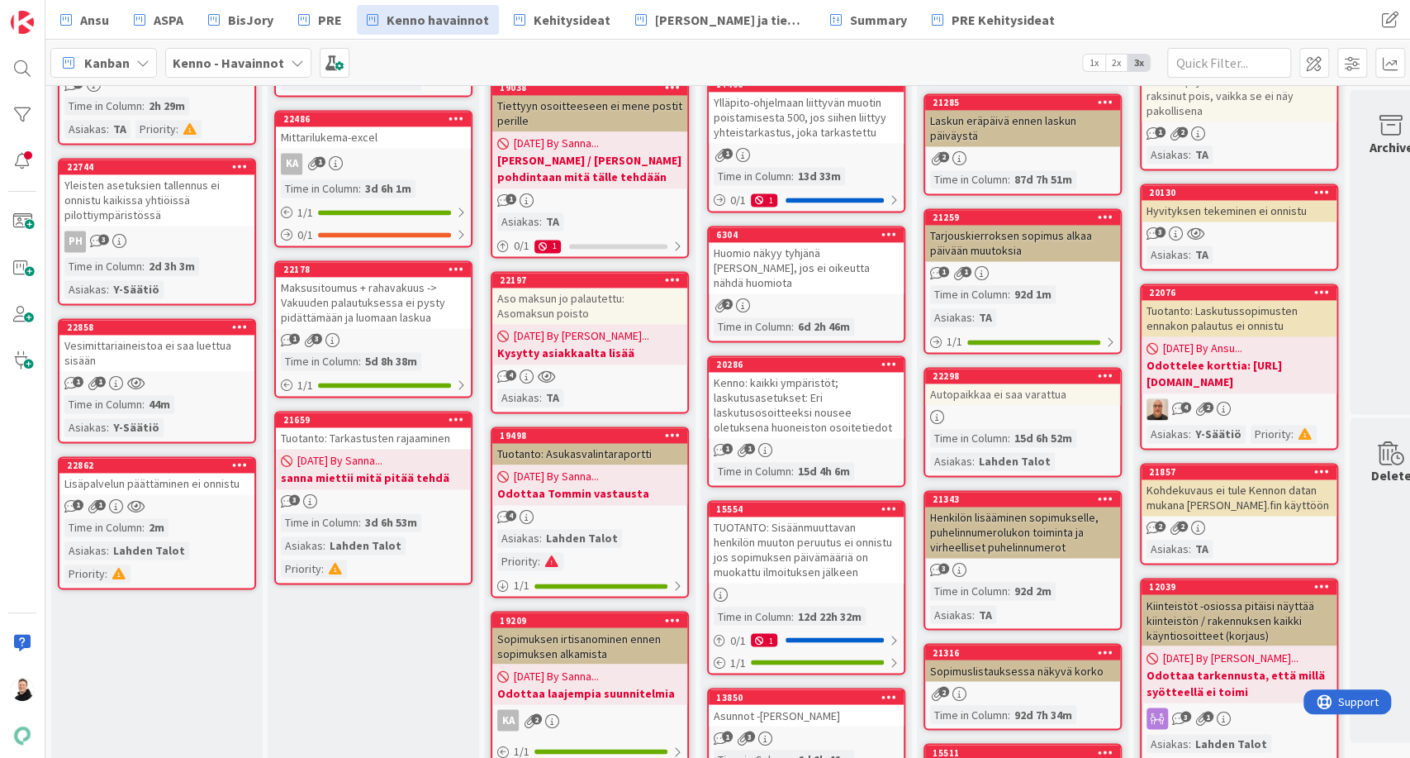
scroll to position [1549, 0]
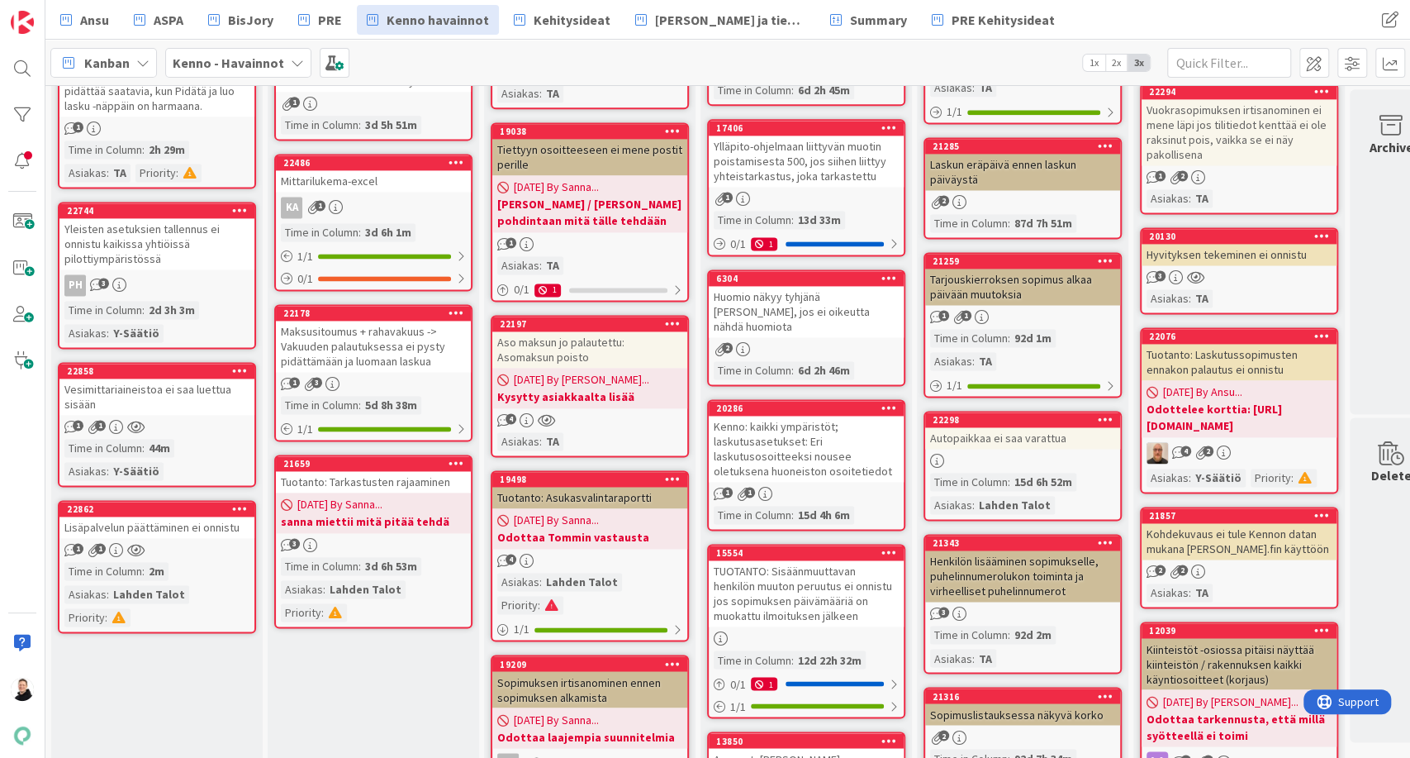
click at [145, 525] on div "Lisäpalvelun päättäminen ei onnistu" at bounding box center [156, 526] width 195 height 21
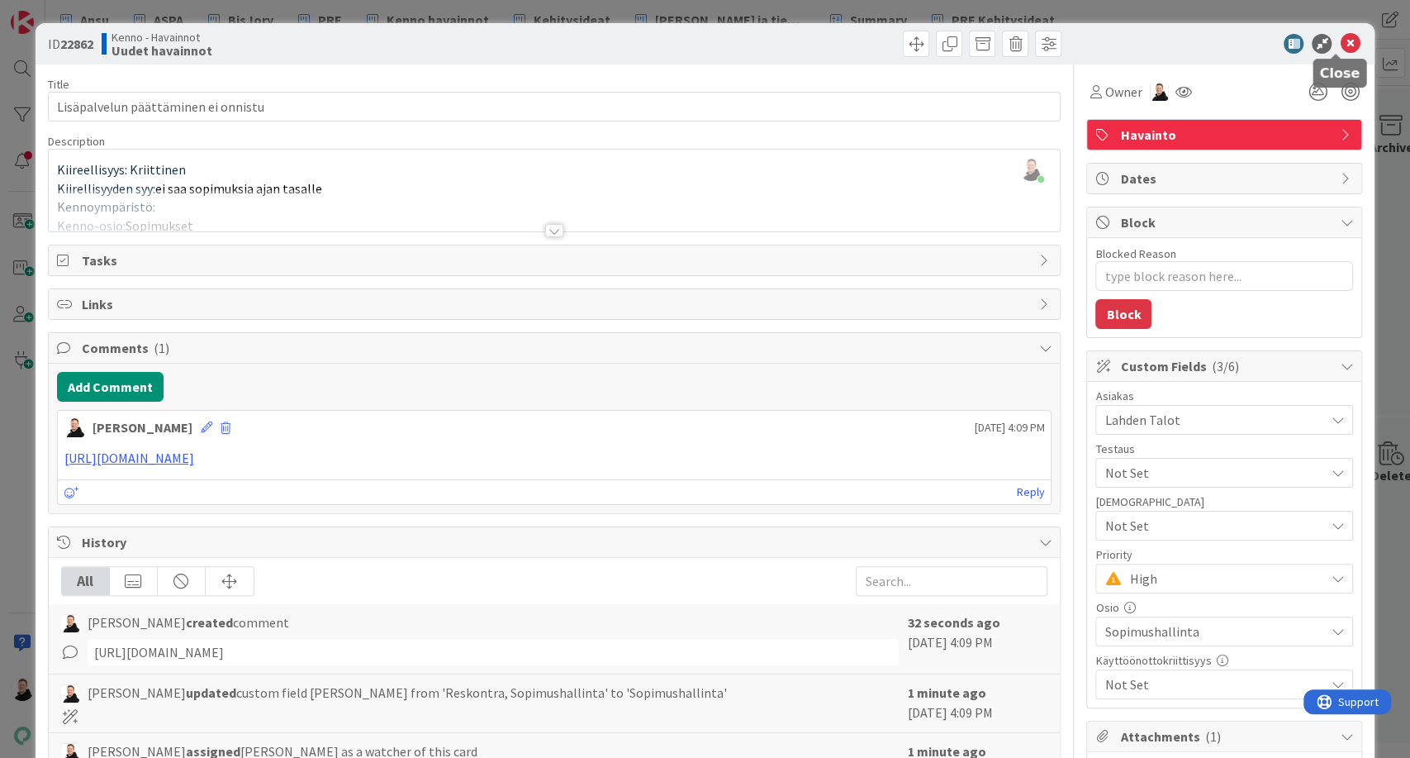
click at [1340, 47] on icon at bounding box center [1350, 44] width 20 height 20
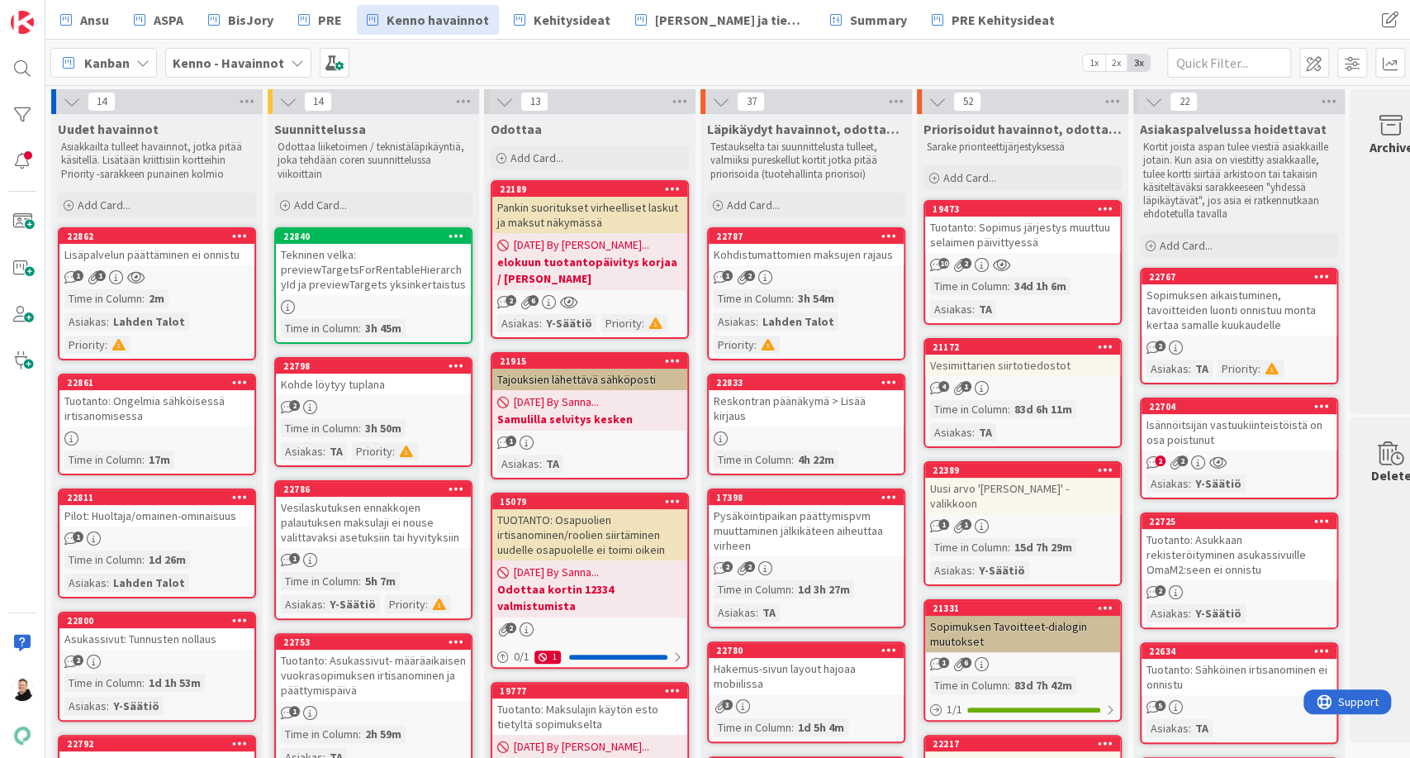
click at [150, 250] on div "Lisäpalvelun päättäminen ei onnistu" at bounding box center [156, 254] width 195 height 21
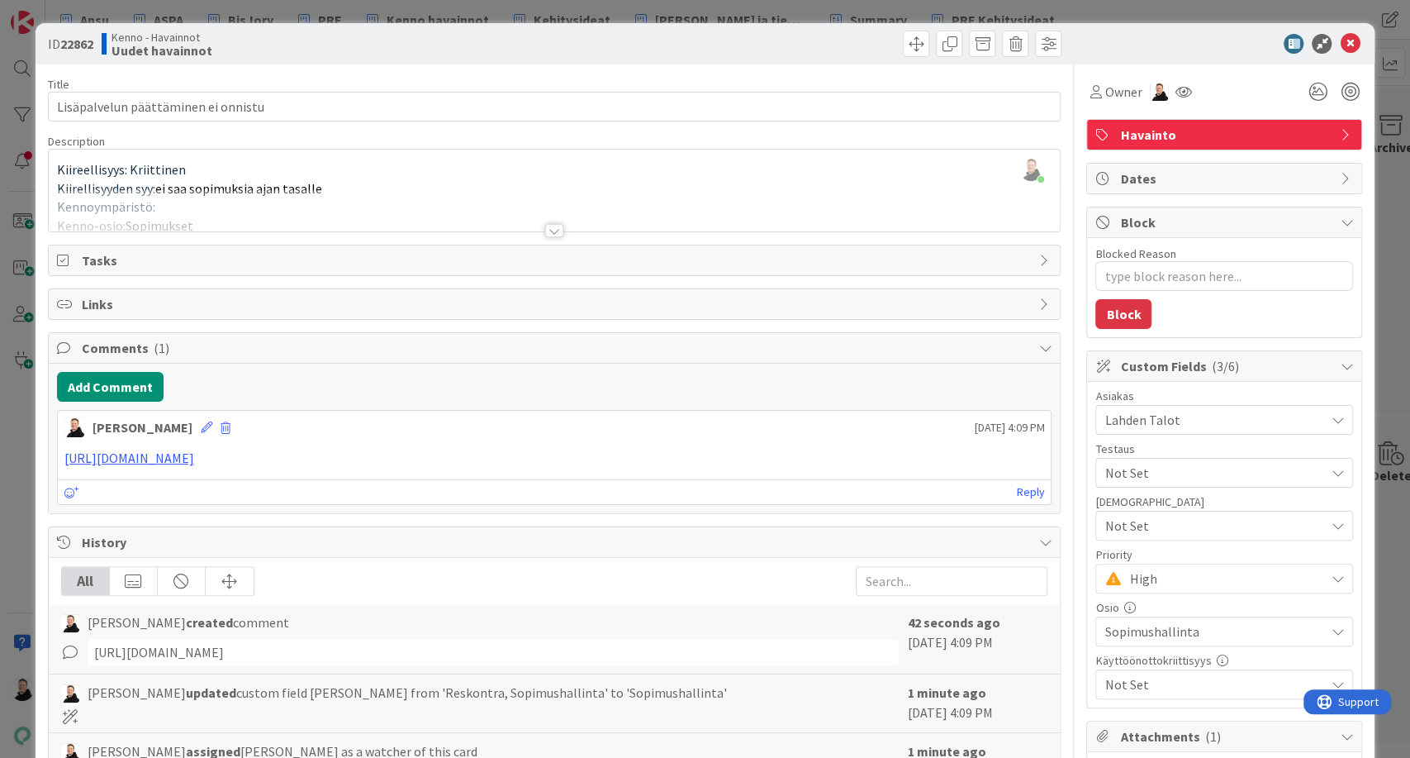
type textarea "x"
